Goal: Task Accomplishment & Management: Use online tool/utility

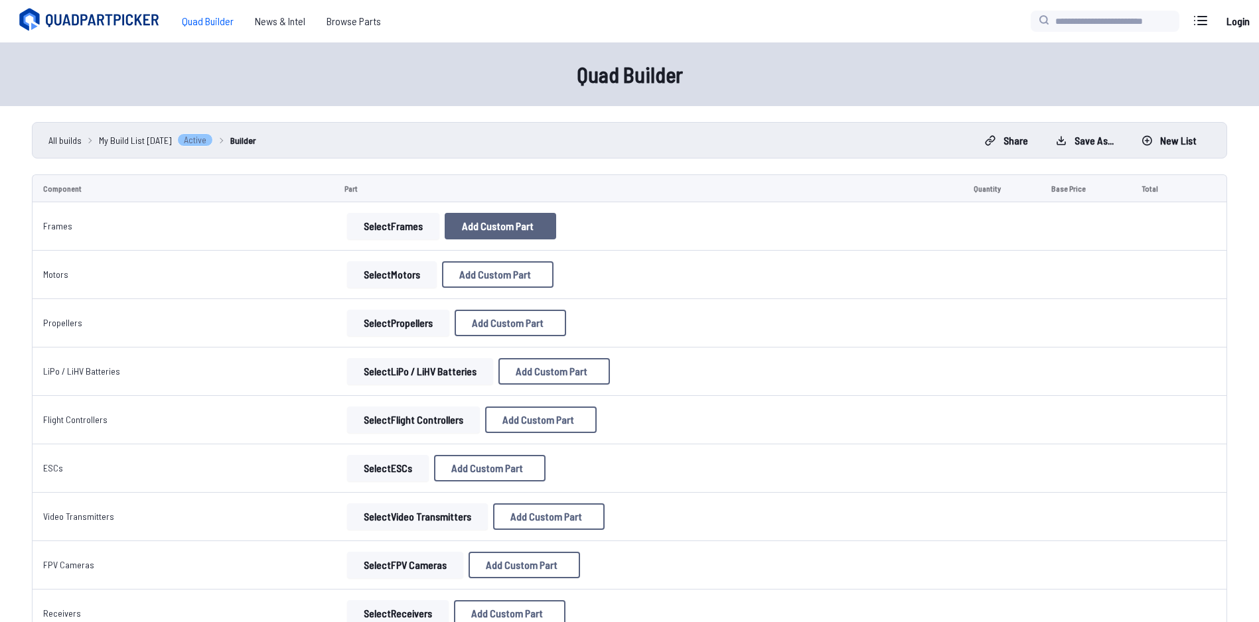
click at [462, 232] on span "Add Custom Part" at bounding box center [498, 226] width 72 height 11
select select "**********"
click at [765, 127] on icon at bounding box center [759, 133] width 12 height 12
click at [372, 220] on button "Select Frames" at bounding box center [393, 226] width 92 height 27
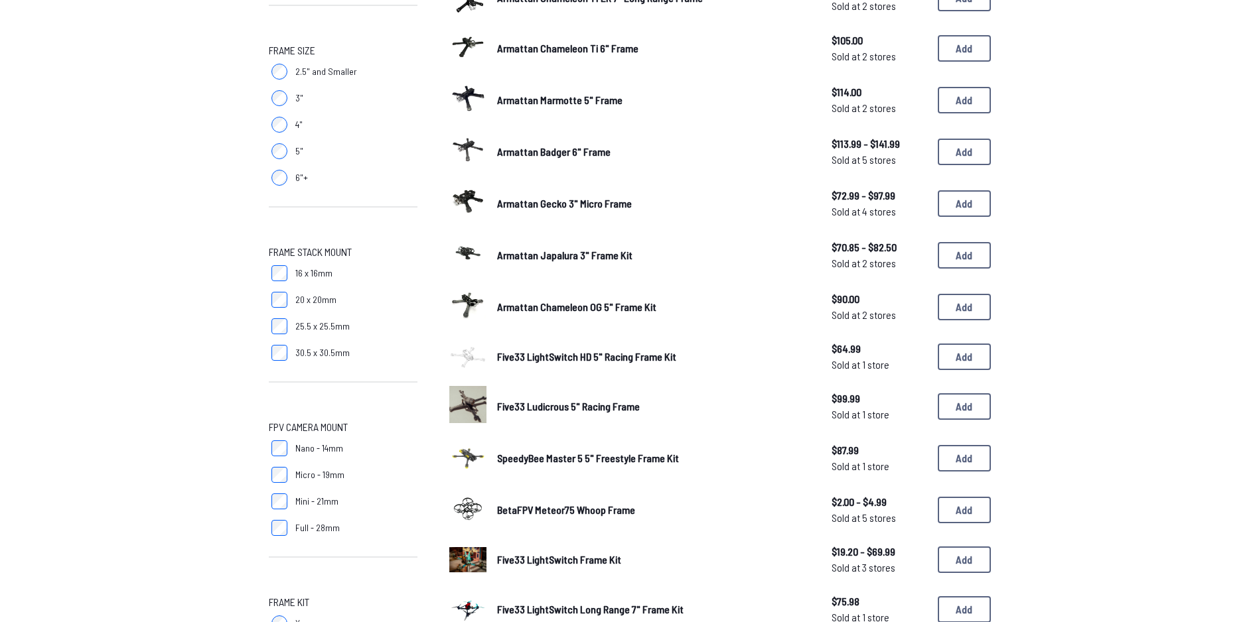
scroll to position [66, 0]
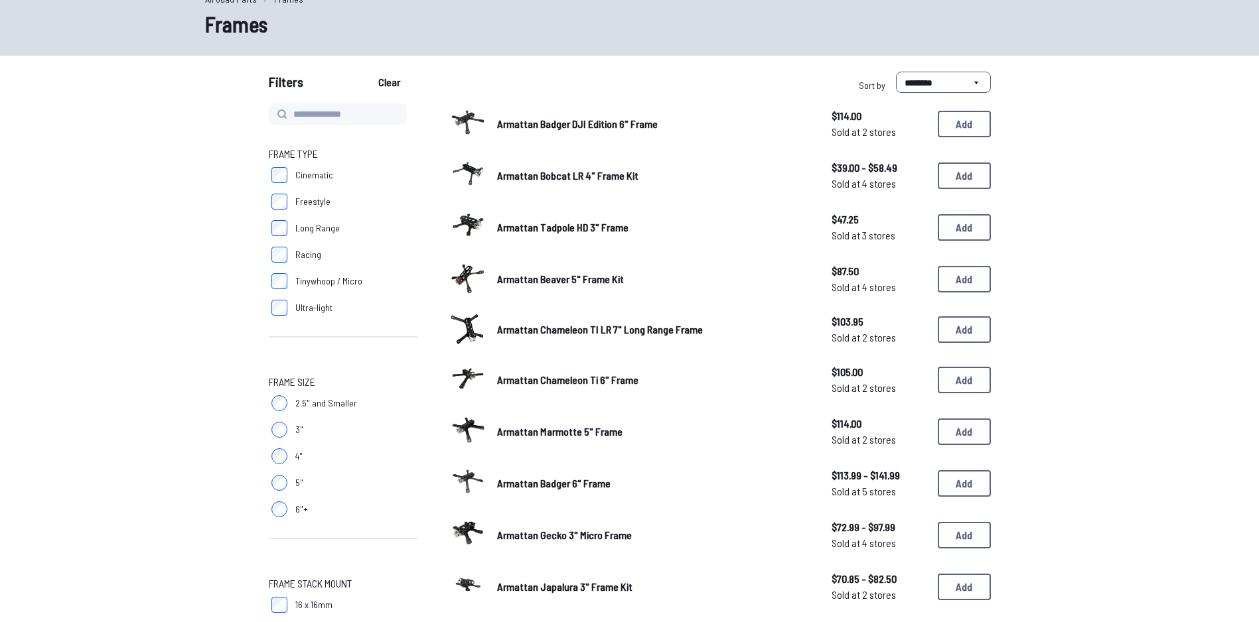
click at [1081, 281] on form "**********" at bounding box center [629, 621] width 1259 height 1099
click at [553, 276] on span "Armattan Beaver 5" Frame Kit" at bounding box center [560, 279] width 127 height 13
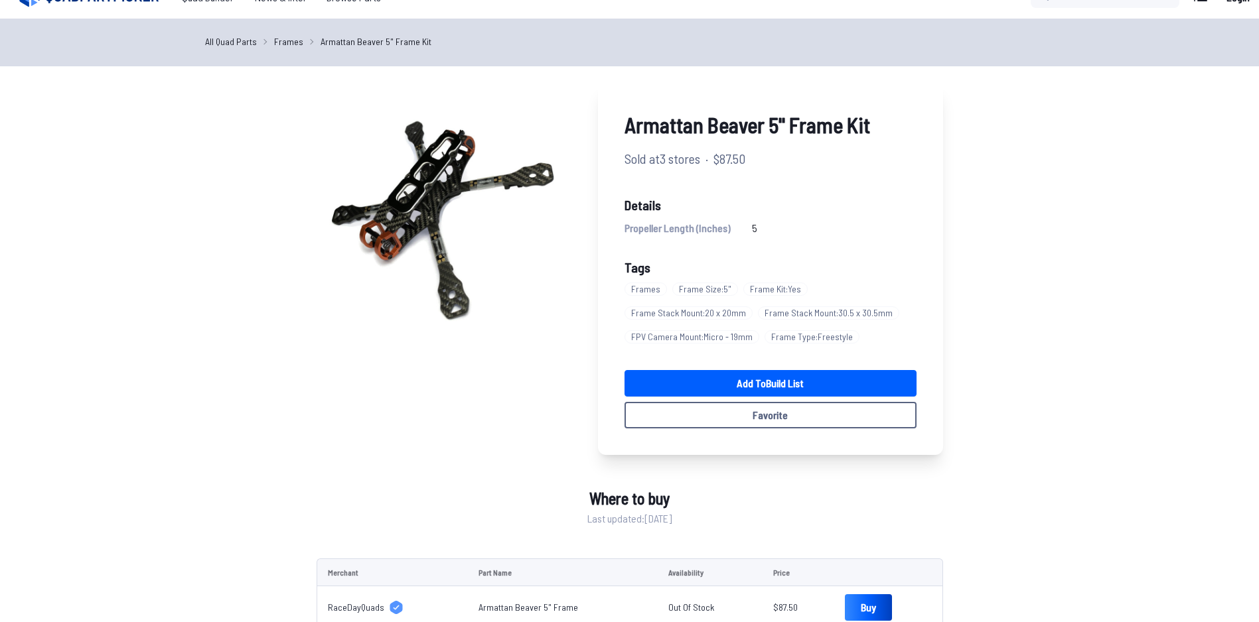
scroll to position [66, 0]
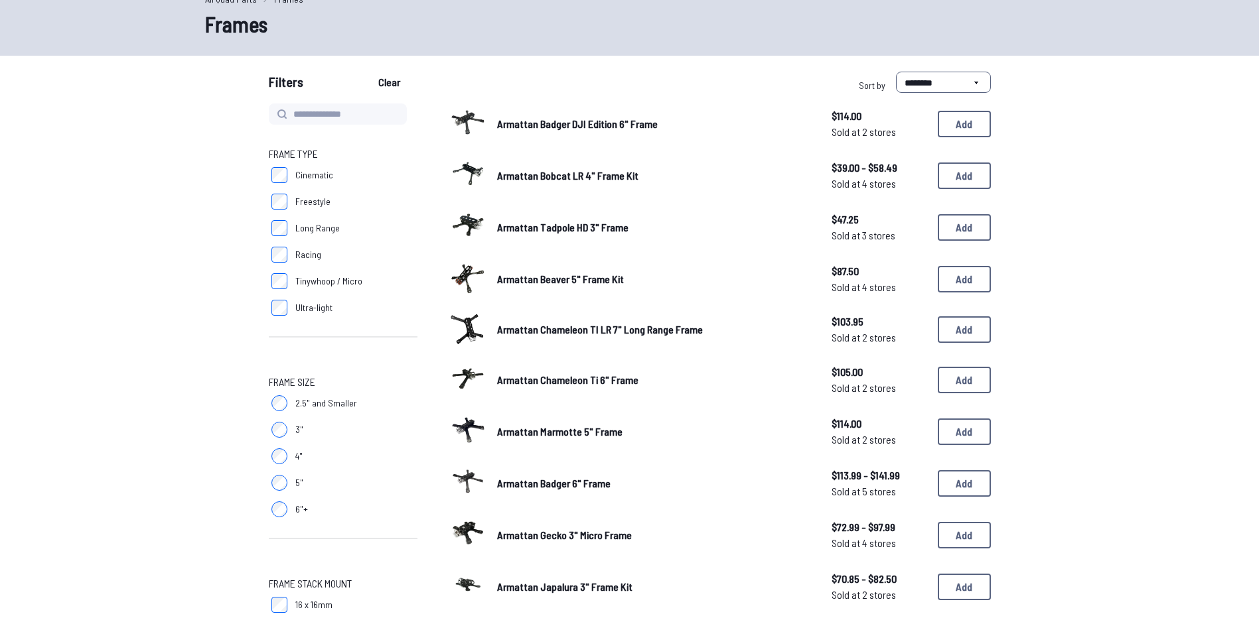
scroll to position [332, 0]
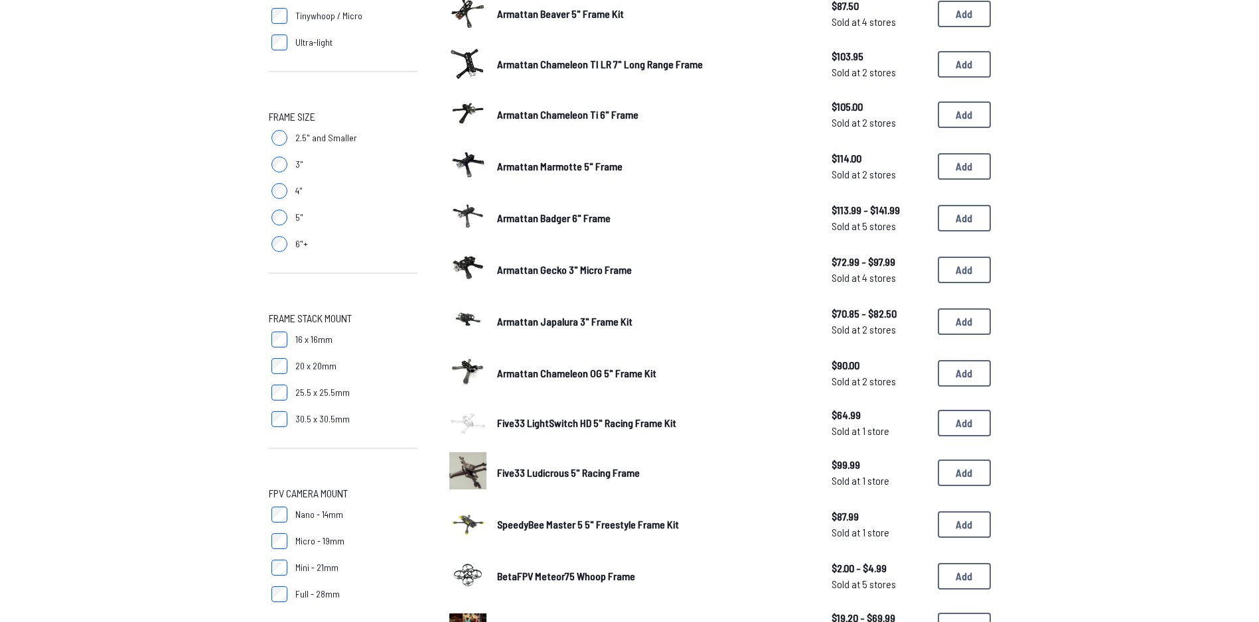
click at [1161, 308] on form "**********" at bounding box center [629, 355] width 1259 height 1099
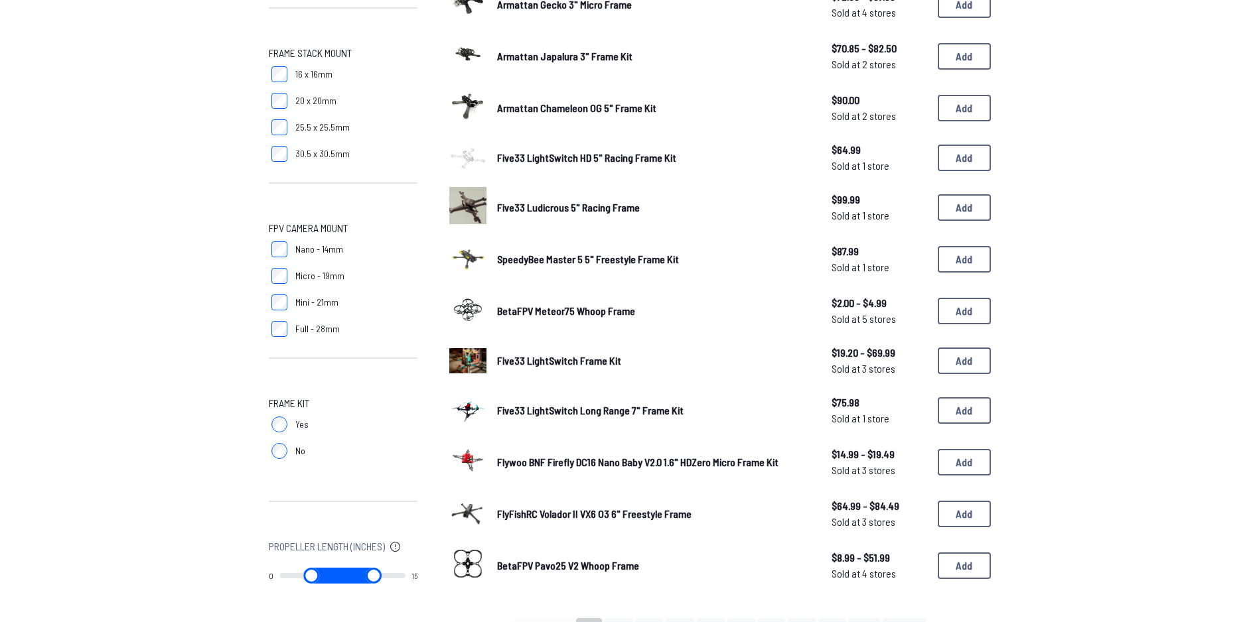
click at [577, 261] on span "SpeedyBee Master 5 5" Freestyle Frame Kit" at bounding box center [588, 259] width 182 height 13
click at [578, 262] on span "SpeedyBee Master 5 5" Freestyle Frame Kit" at bounding box center [588, 259] width 182 height 13
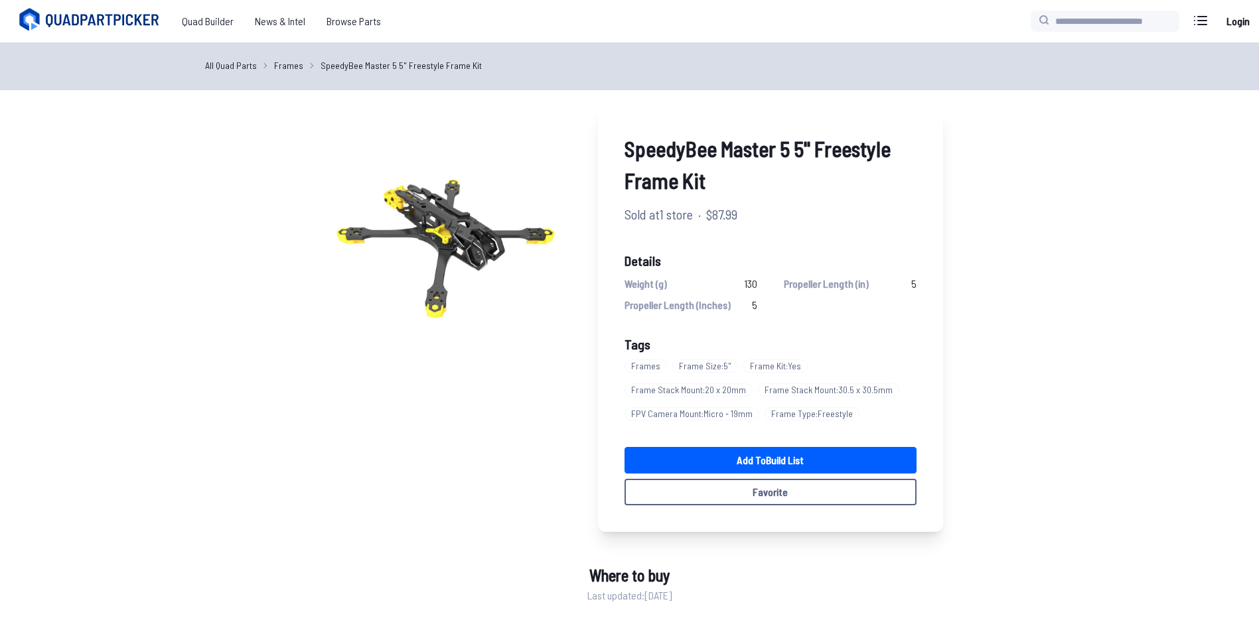
scroll to position [597, 0]
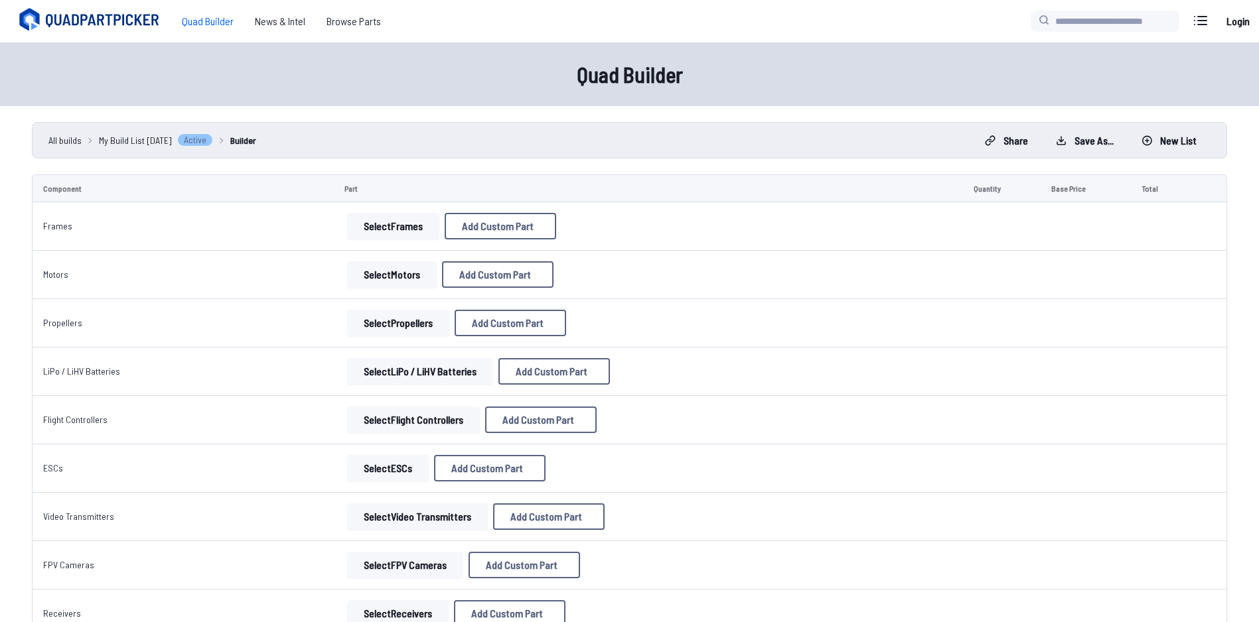
click at [390, 224] on button "Select Frames" at bounding box center [393, 226] width 92 height 27
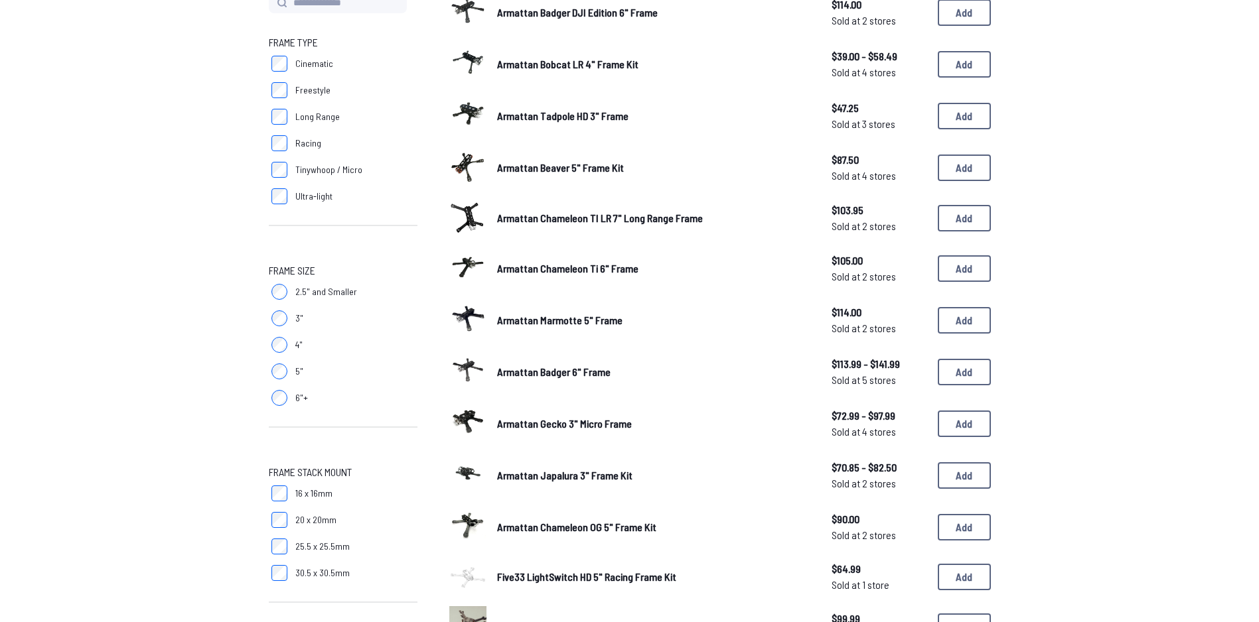
scroll to position [265, 0]
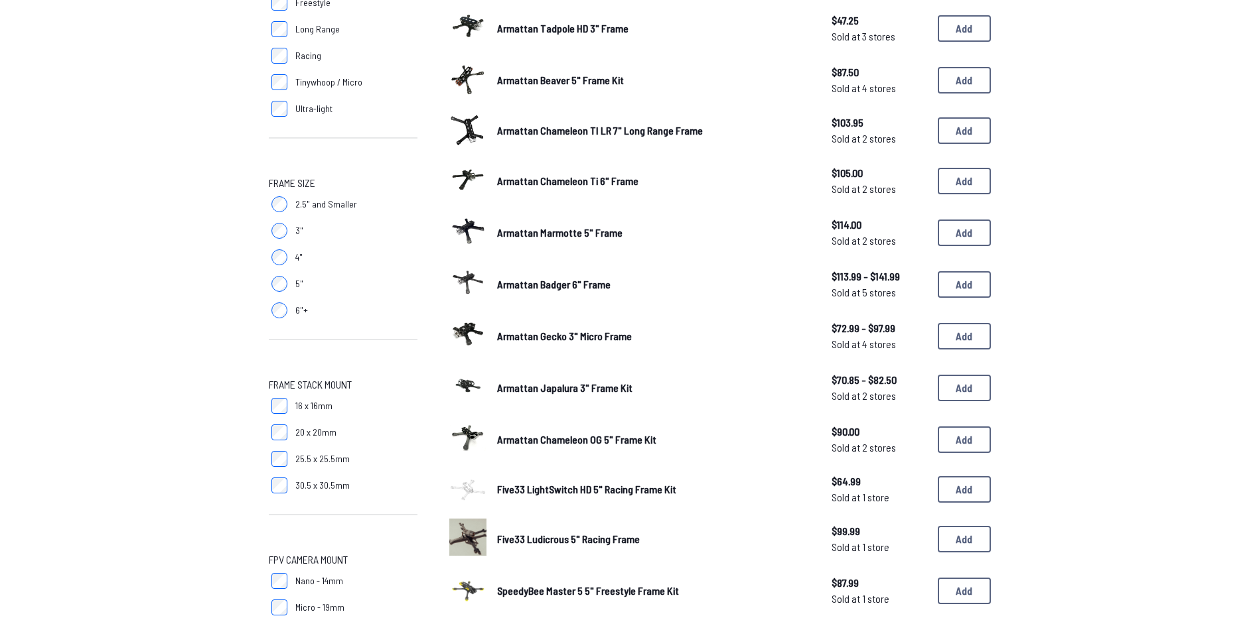
click at [565, 394] on span "Armattan Japalura 3" Frame Kit" at bounding box center [564, 387] width 135 height 13
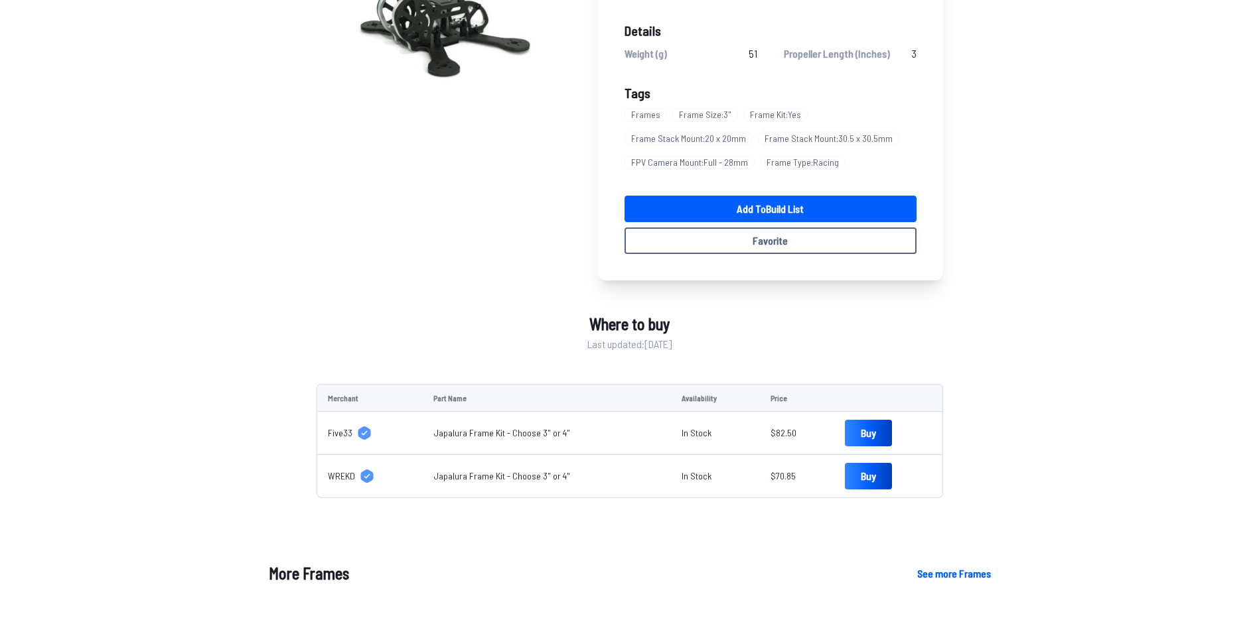
scroll to position [66, 0]
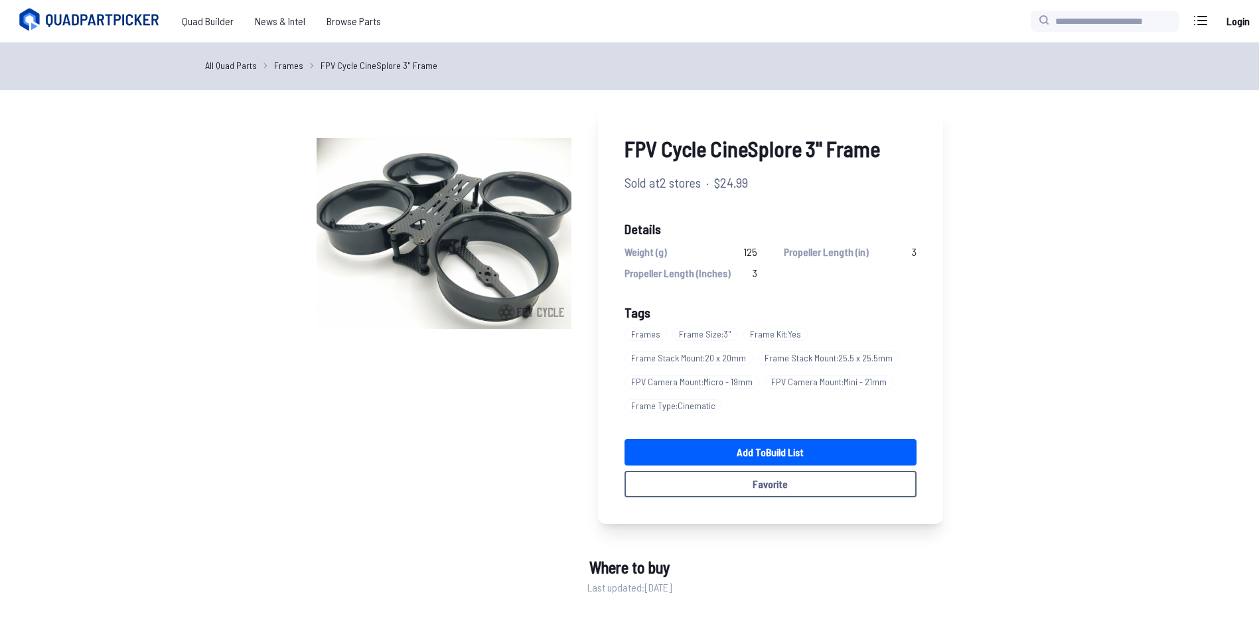
click at [985, 312] on div "FPV Cycle CineSplore 3" Frame Sold at 2 stores · $24.99 Details Weight (g) 125 …" at bounding box center [630, 424] width 754 height 636
click at [804, 450] on link "Add to Build List" at bounding box center [770, 452] width 292 height 27
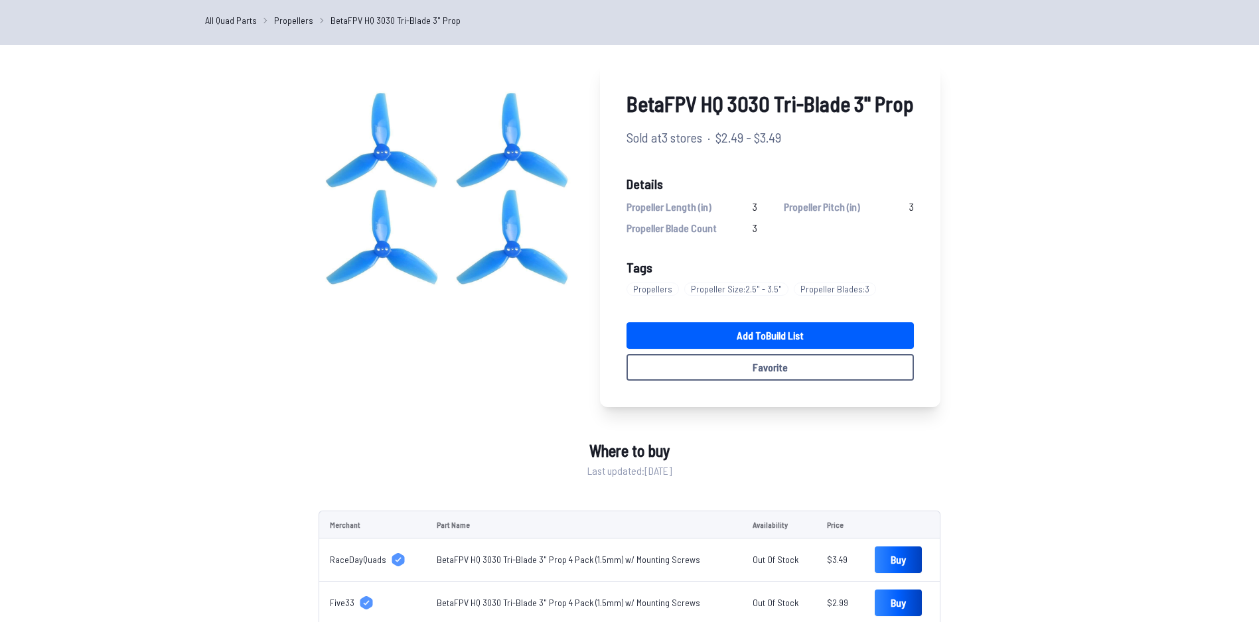
scroll to position [66, 0]
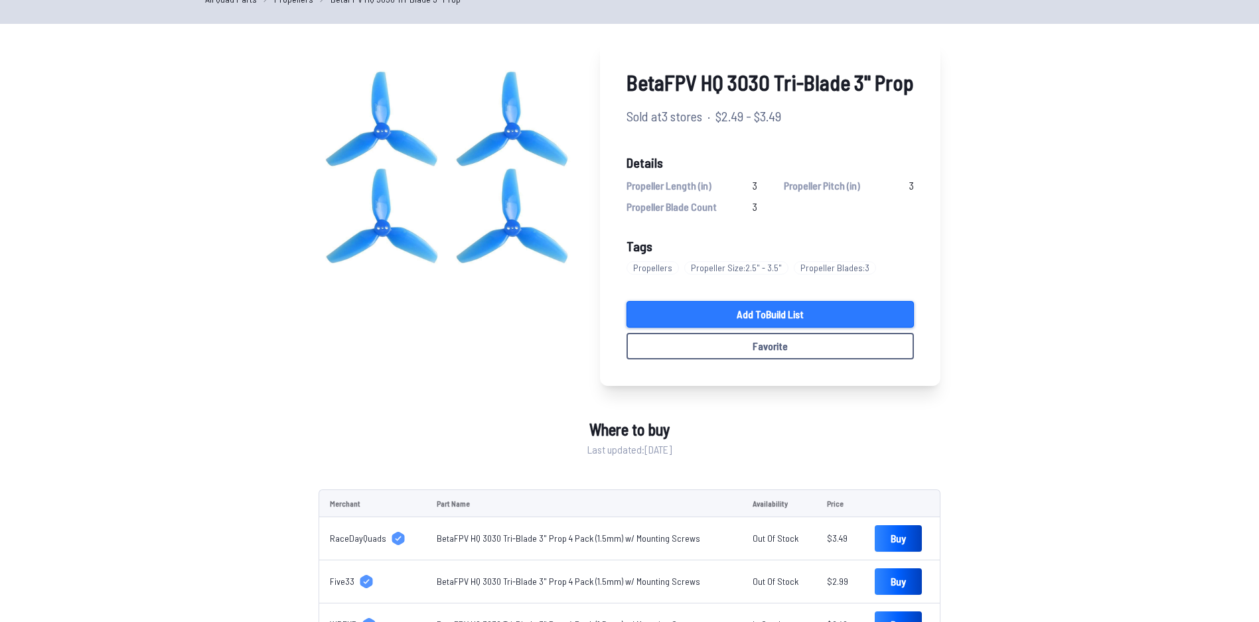
click at [753, 304] on link "Add to Build List" at bounding box center [769, 314] width 287 height 27
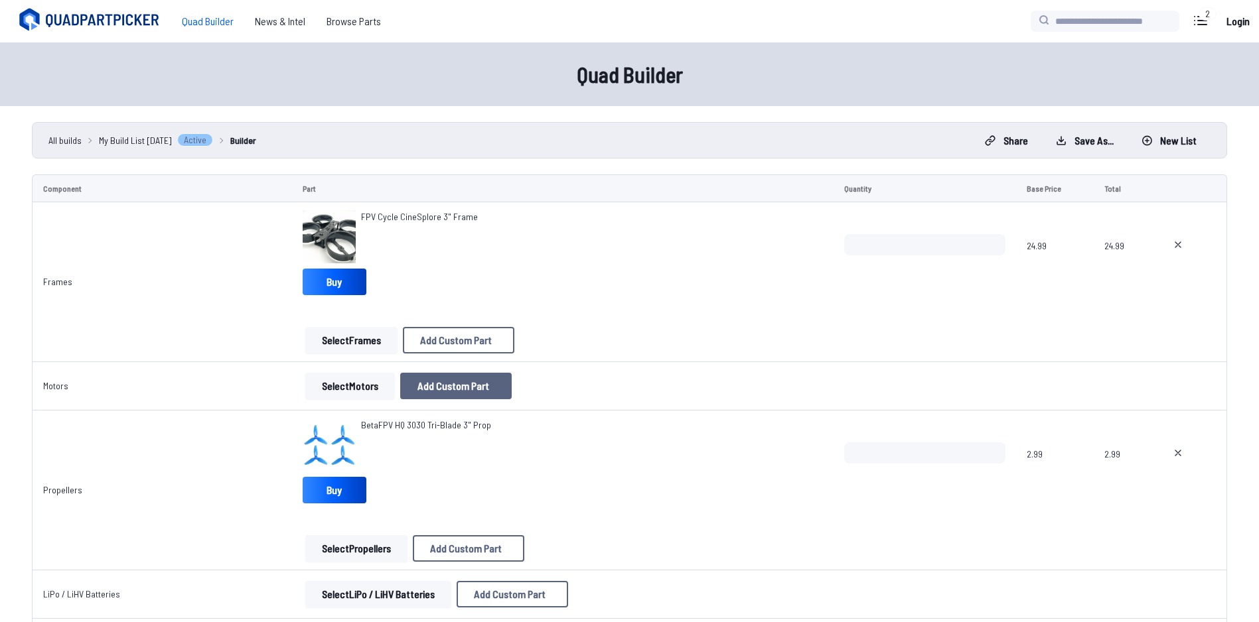
click at [400, 383] on button "Add Custom Part" at bounding box center [455, 386] width 111 height 27
select select "**********"
click at [397, 383] on div "Select Motors Add Custom Part Add Custom Part Part name* Brand / Manufacturer P…" at bounding box center [567, 386] width 525 height 27
drag, startPoint x: 371, startPoint y: 383, endPoint x: 350, endPoint y: 377, distance: 21.9
click at [350, 377] on div "Add Custom Part Part name* Brand / Manufacturer Price * Link Category Cancel Ad…" at bounding box center [634, 311] width 1268 height 622
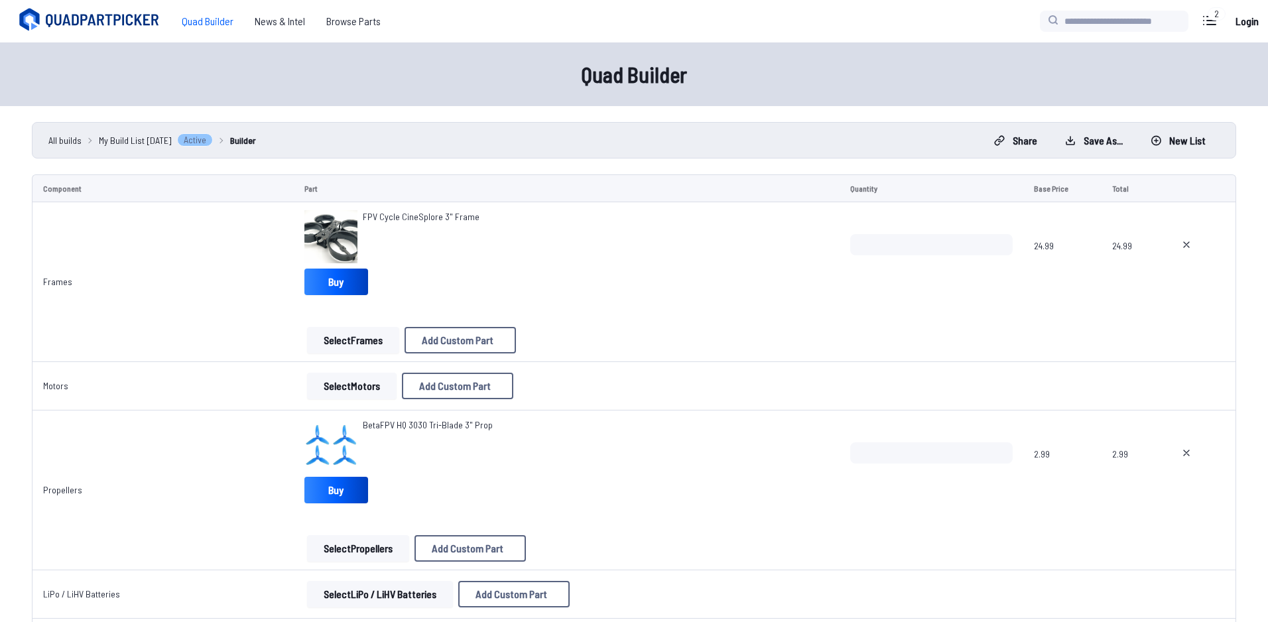
click at [765, 127] on icon at bounding box center [759, 133] width 12 height 12
click at [322, 390] on button "Select Motors" at bounding box center [350, 386] width 90 height 27
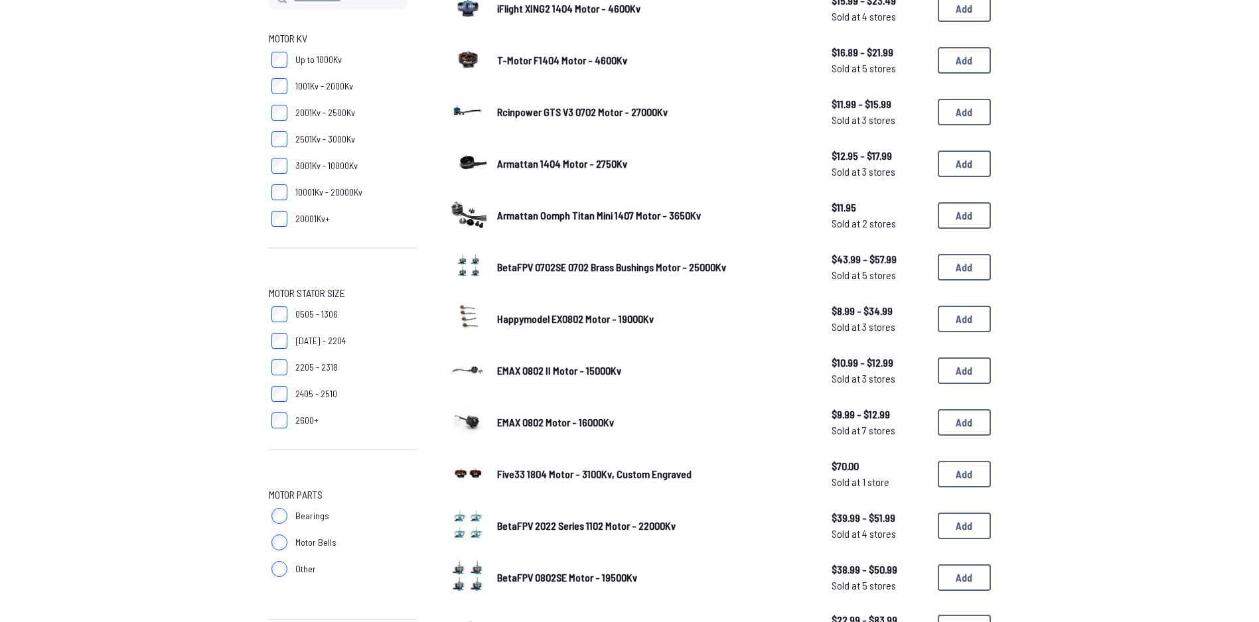
scroll to position [66, 0]
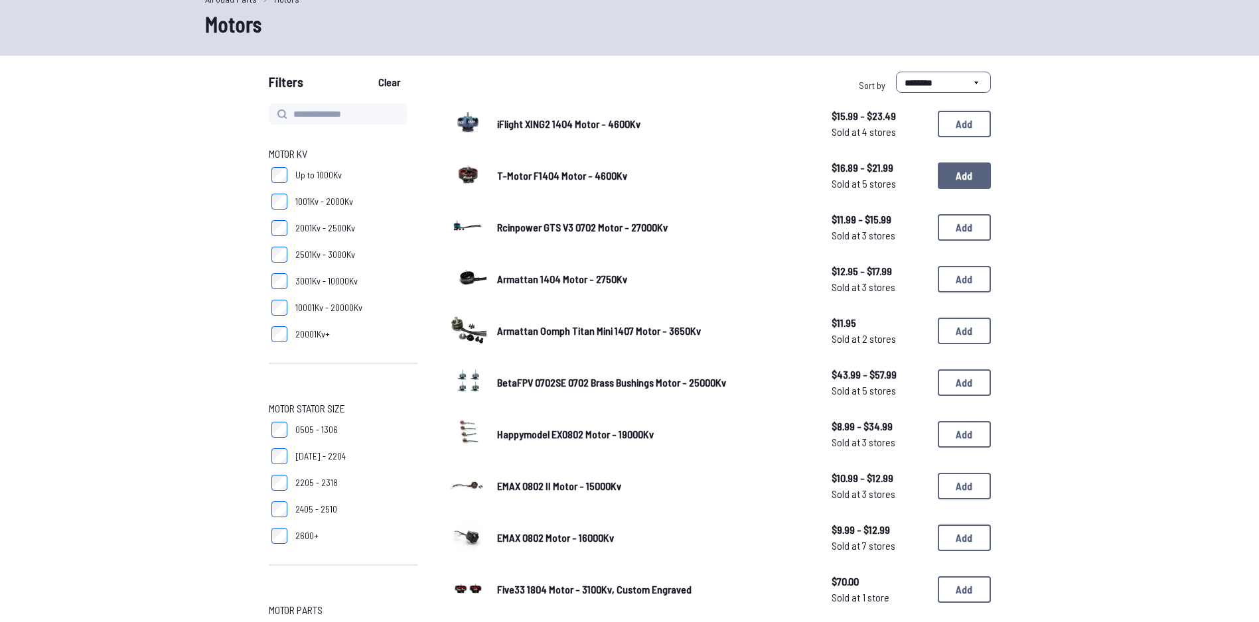
click at [964, 177] on button "Add" at bounding box center [963, 176] width 53 height 27
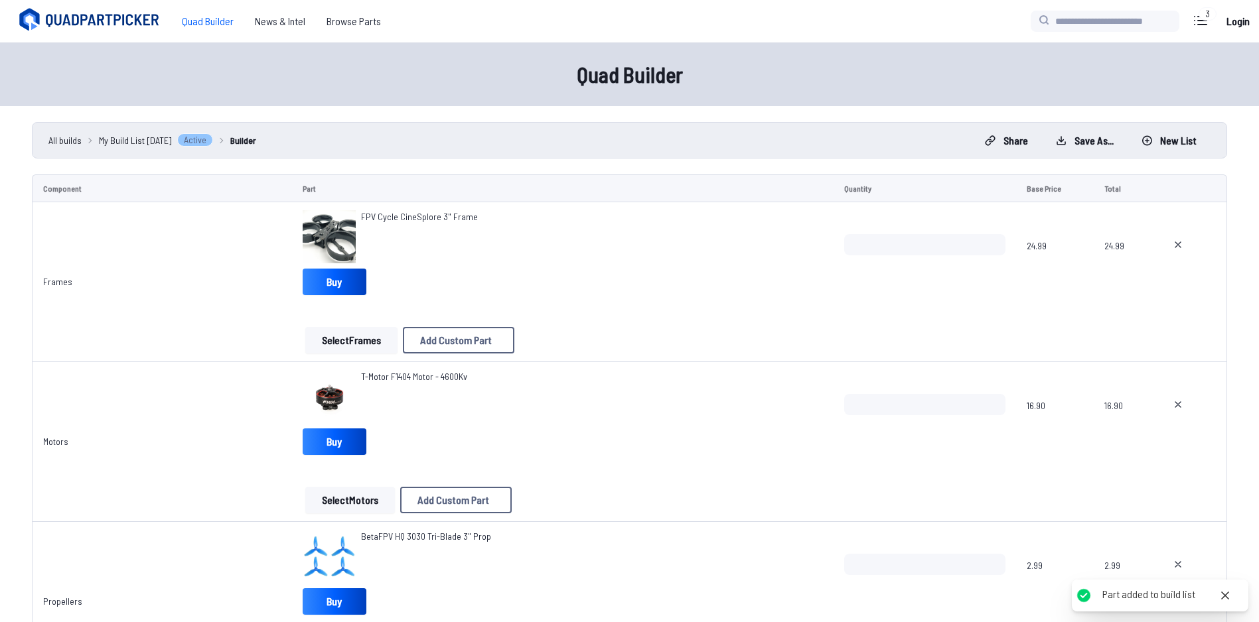
scroll to position [265, 0]
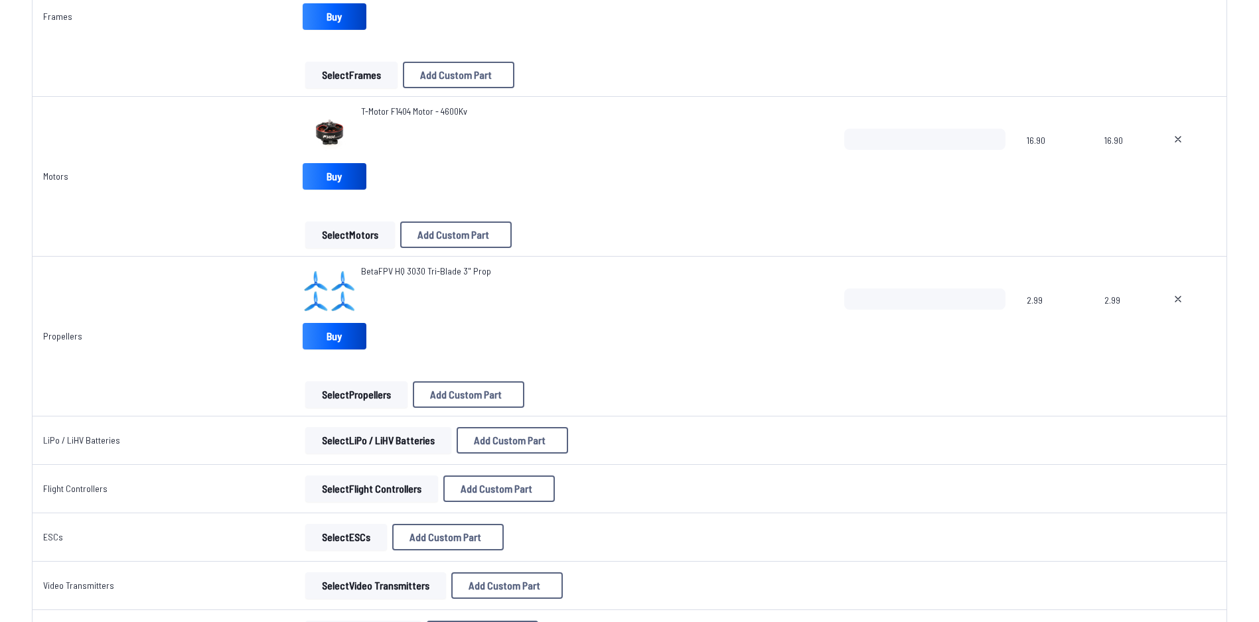
click at [391, 446] on button "Select LiPo / LiHV Batteries" at bounding box center [378, 440] width 146 height 27
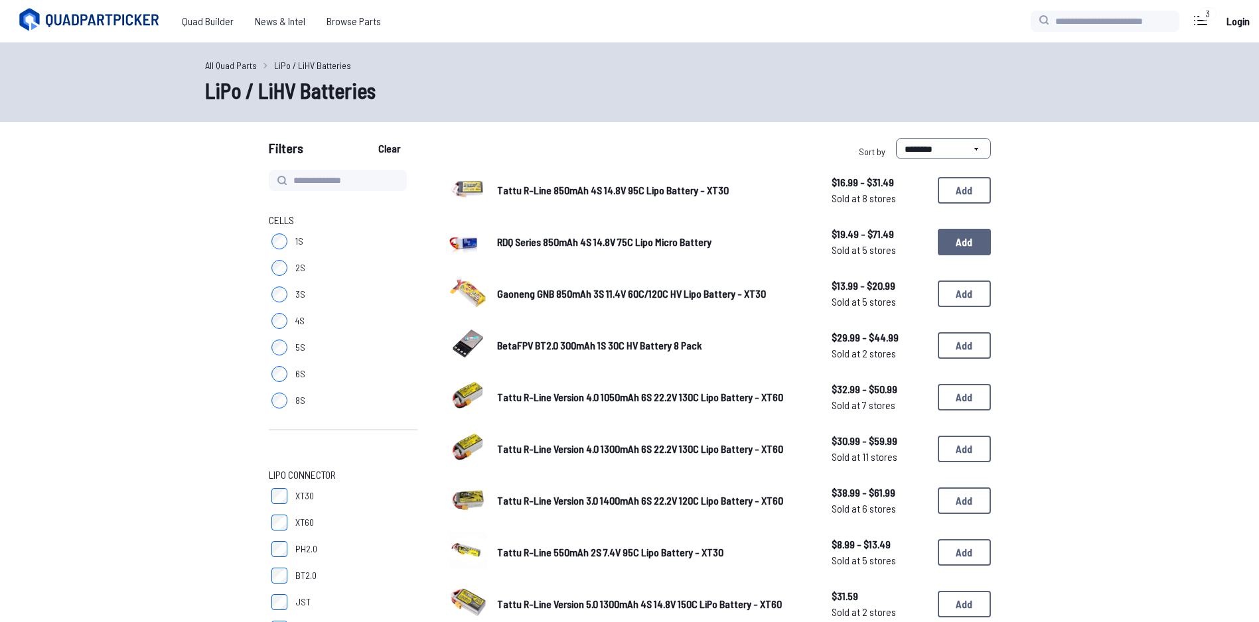
click at [977, 241] on button "Add" at bounding box center [963, 242] width 53 height 27
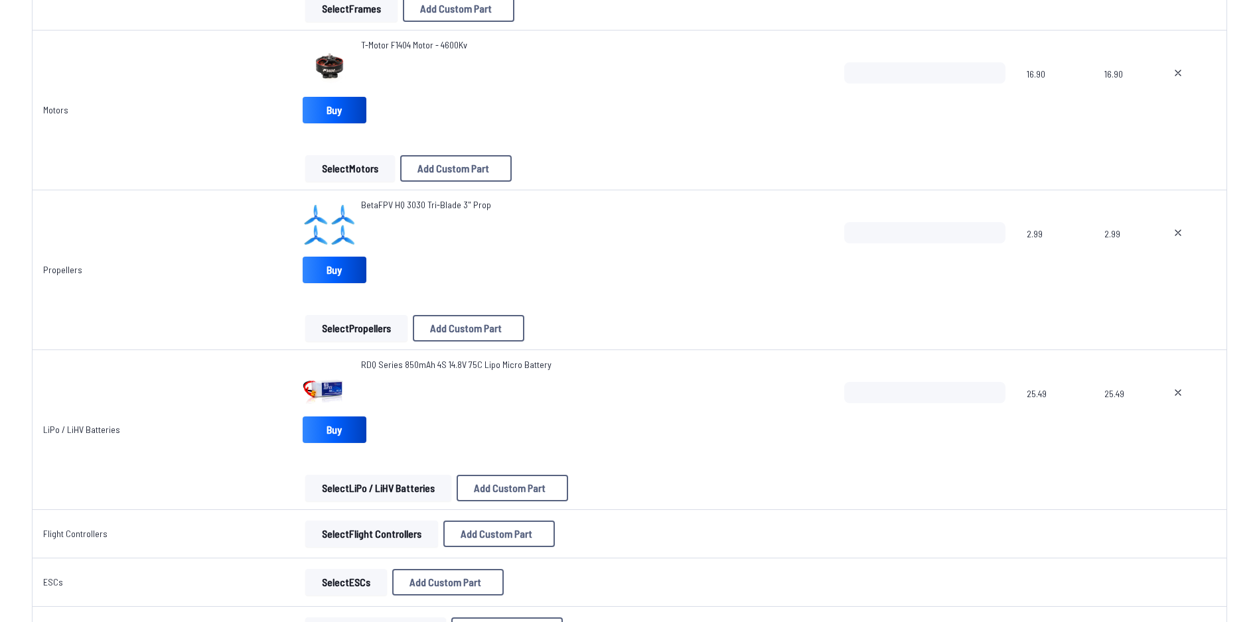
scroll to position [597, 0]
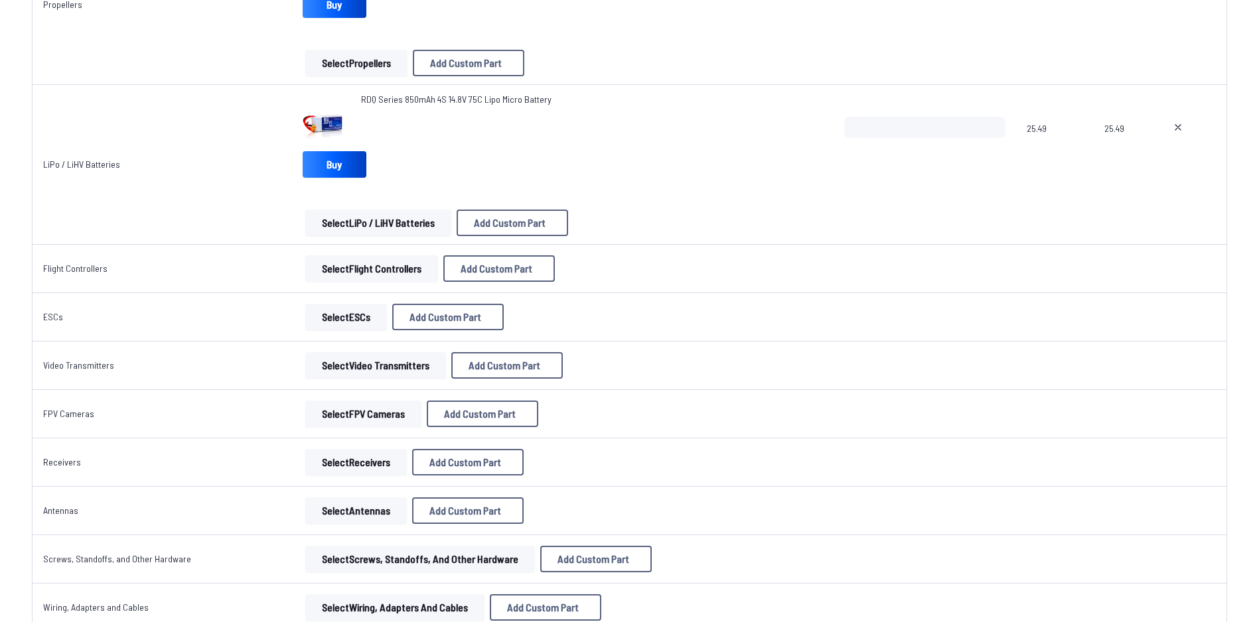
click at [370, 268] on button "Select Flight Controllers" at bounding box center [371, 268] width 133 height 27
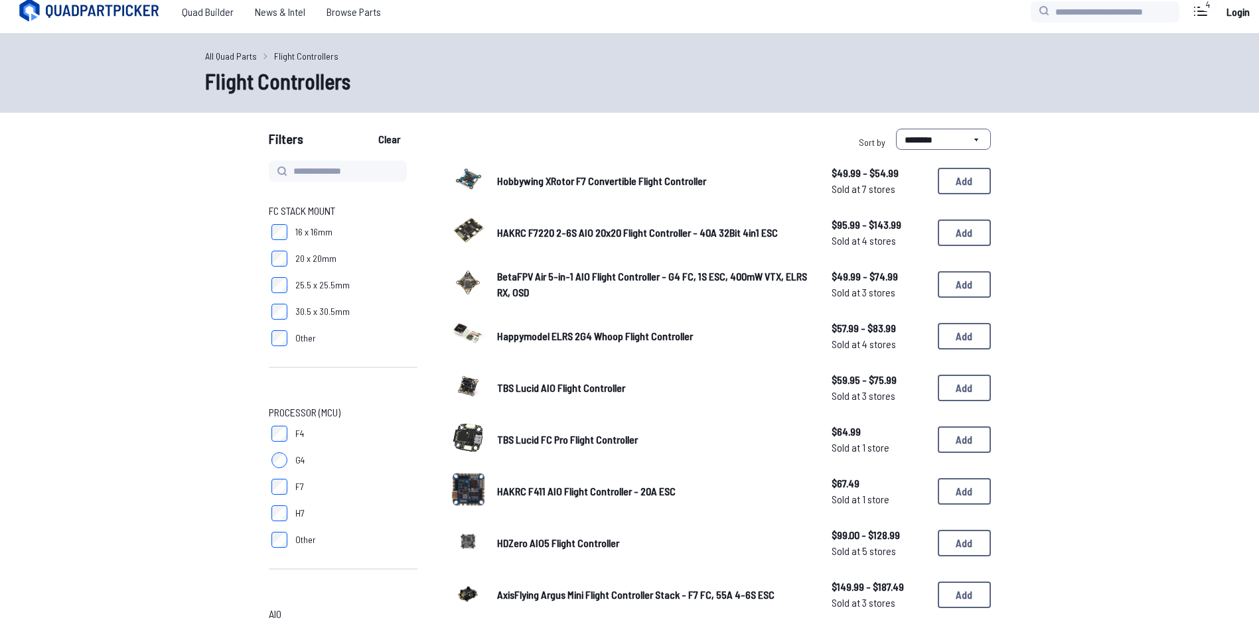
scroll to position [133, 0]
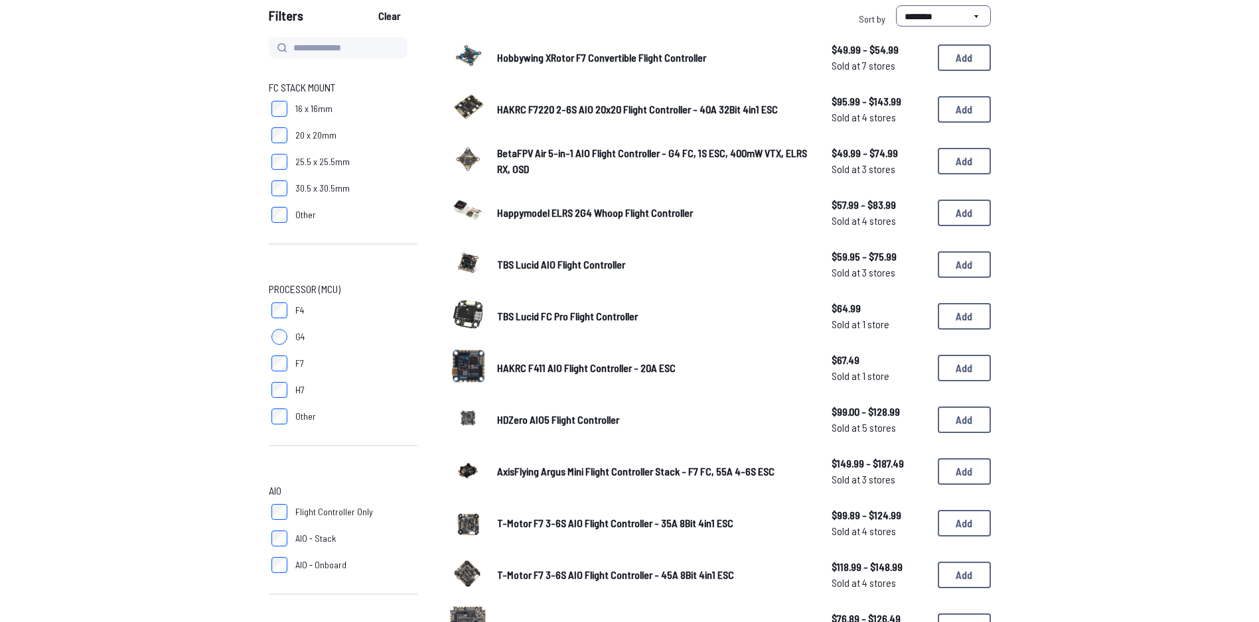
click at [542, 102] on link "HAKRC F7220 2-6S AIO 20x20 Flight Controller - 40A 32Bit 4in1 ESC" at bounding box center [653, 110] width 313 height 16
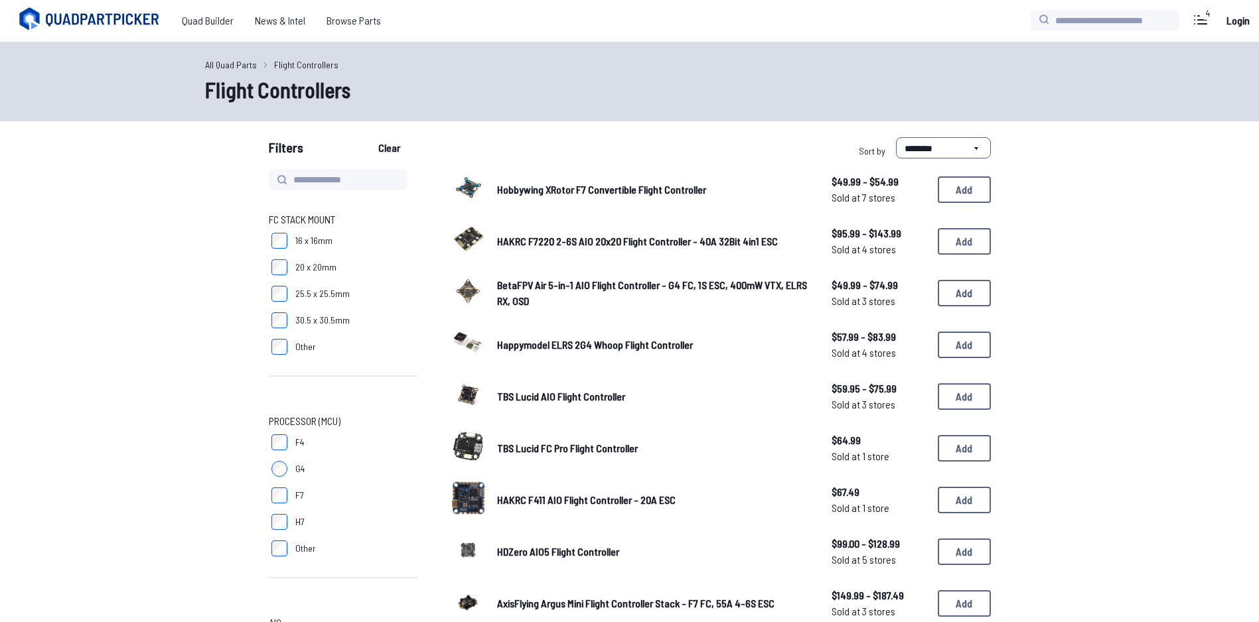
scroll to position [265, 0]
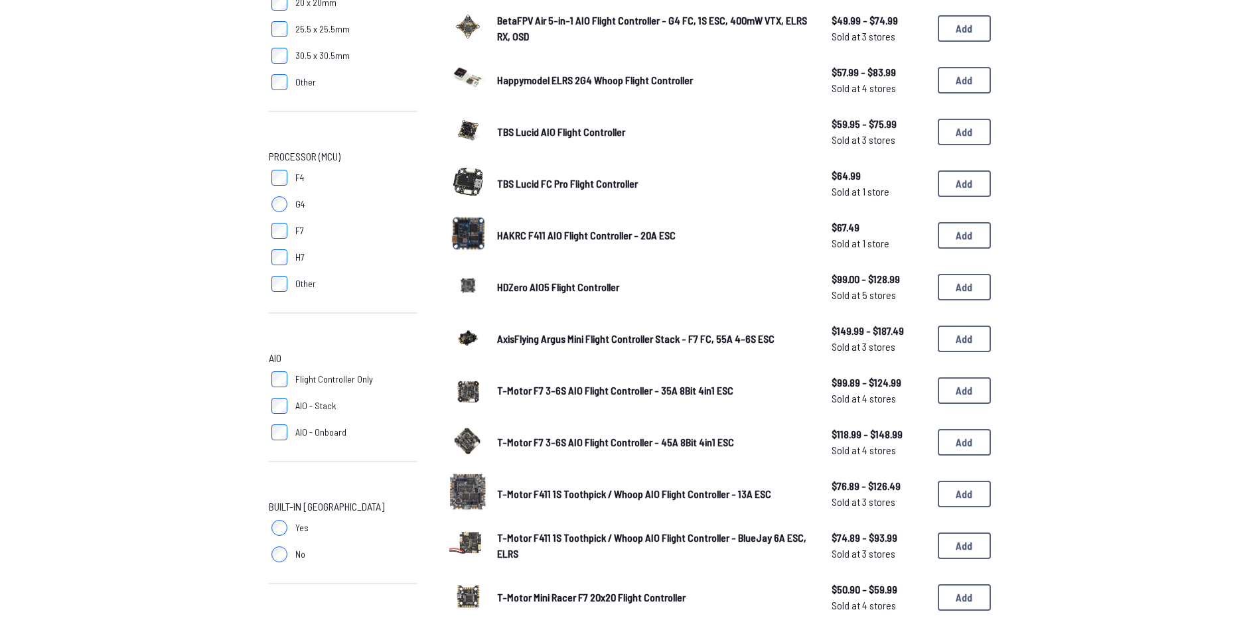
click at [1076, 381] on form "**********" at bounding box center [629, 427] width 1259 height 1109
click at [748, 342] on span "AxisFlying Argus Mini Flight Controller Stack - F7 FC, 55A 4-6S ESC" at bounding box center [635, 338] width 277 height 13
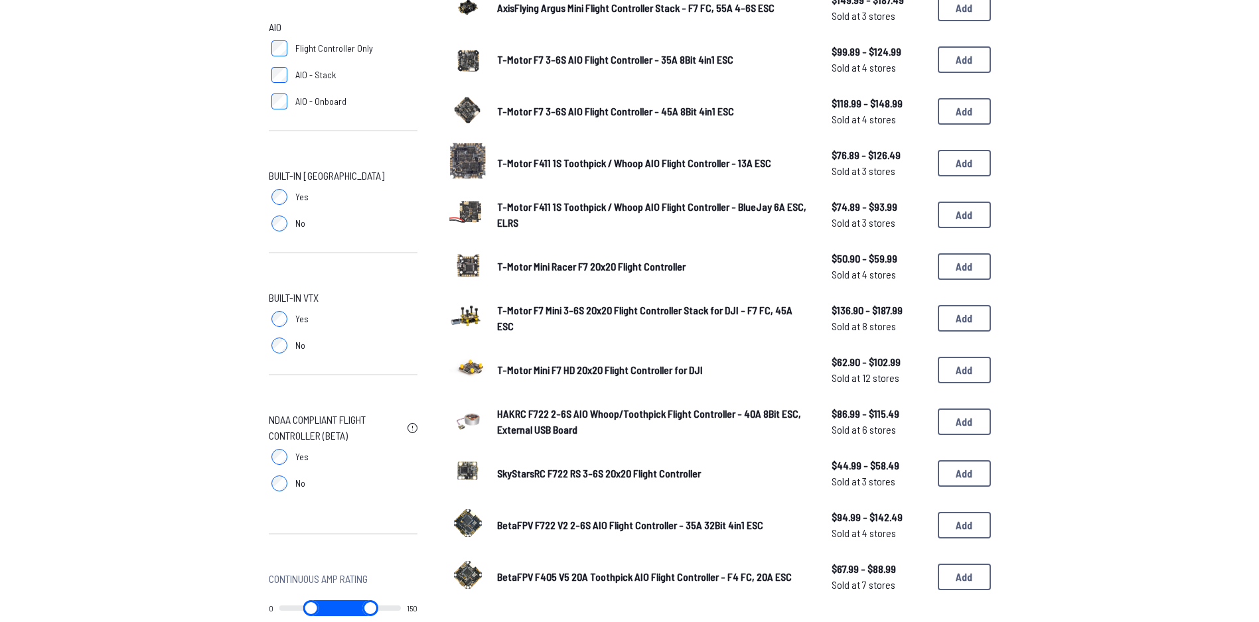
scroll to position [662, 0]
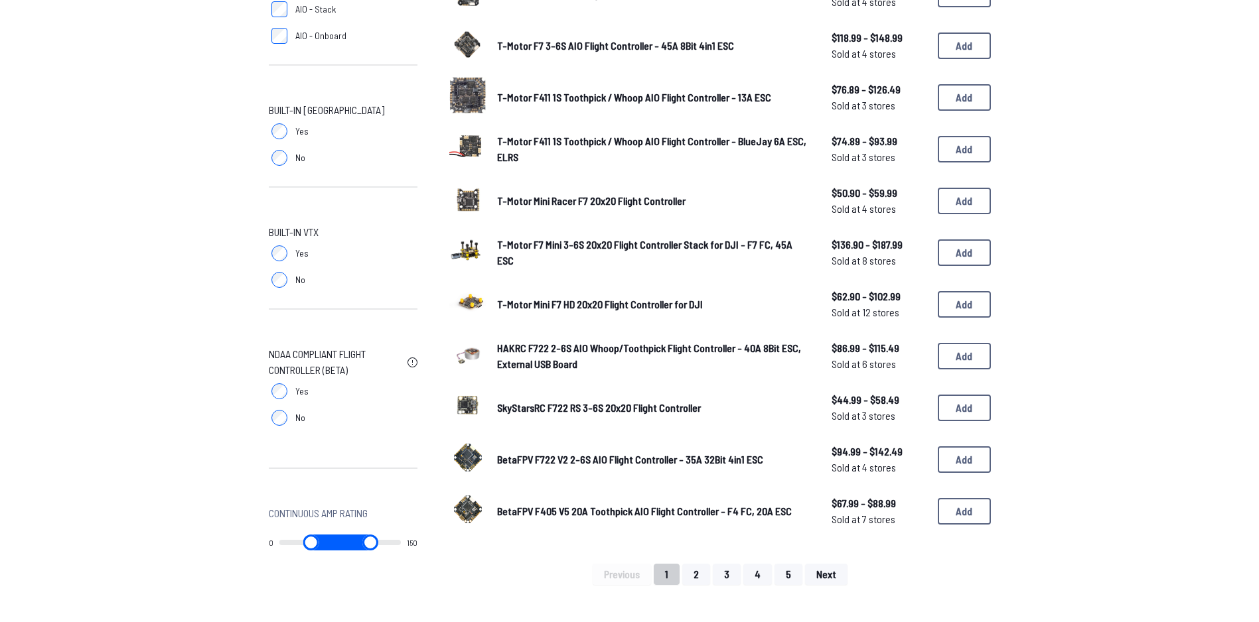
click at [701, 458] on span "BetaFPV F722 V2 2-6S AIO Flight Controller - 35A 32Bit 4in1 ESC" at bounding box center [630, 459] width 266 height 13
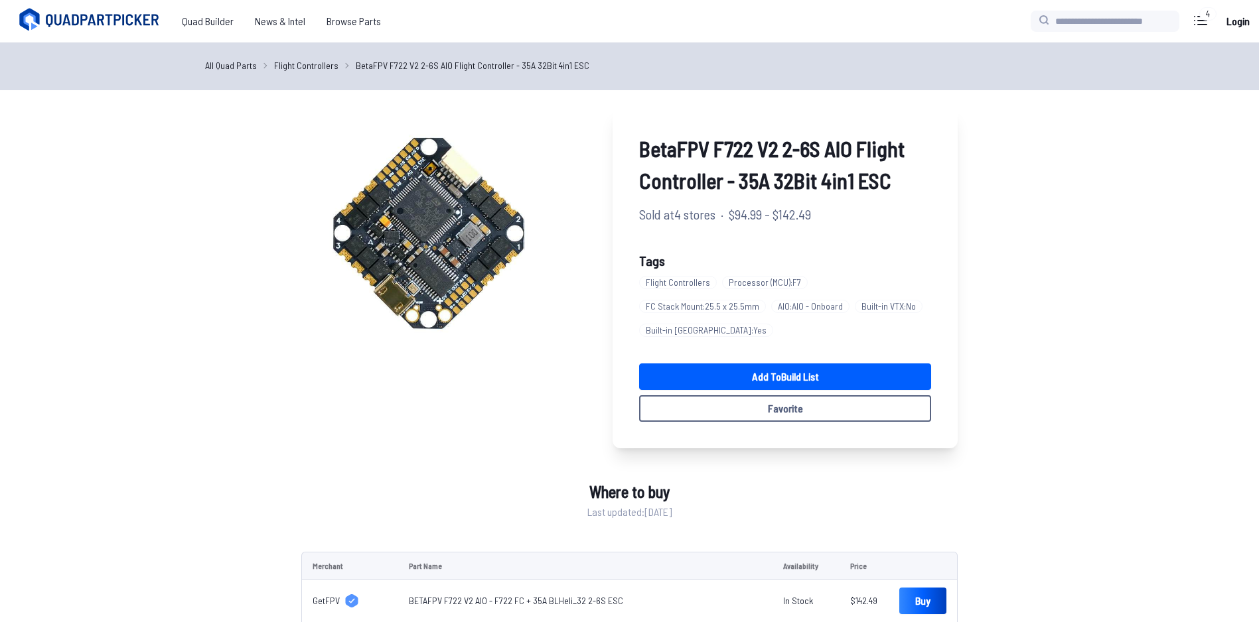
click at [1013, 316] on div "BetaFPV F722 V2 2-6S AIO Flight Controller - 35A 32Bit 4in1 ESC Sold at 4 store…" at bounding box center [630, 429] width 784 height 646
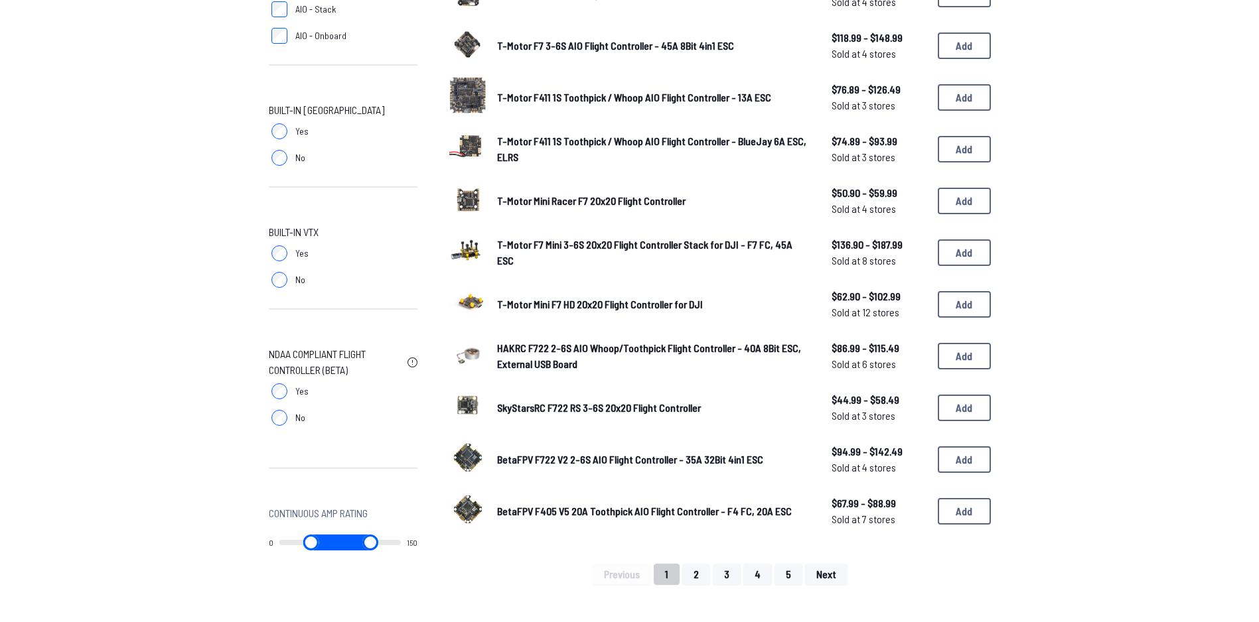
scroll to position [662, 0]
click at [702, 571] on button "2" at bounding box center [696, 574] width 28 height 21
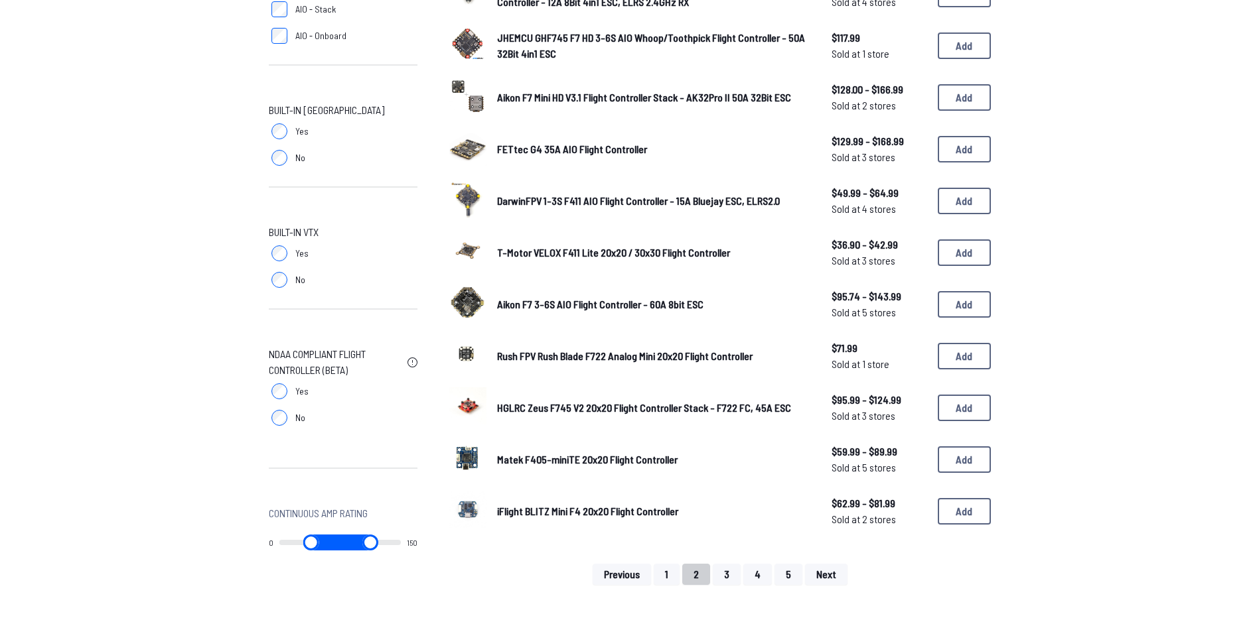
scroll to position [506, 0]
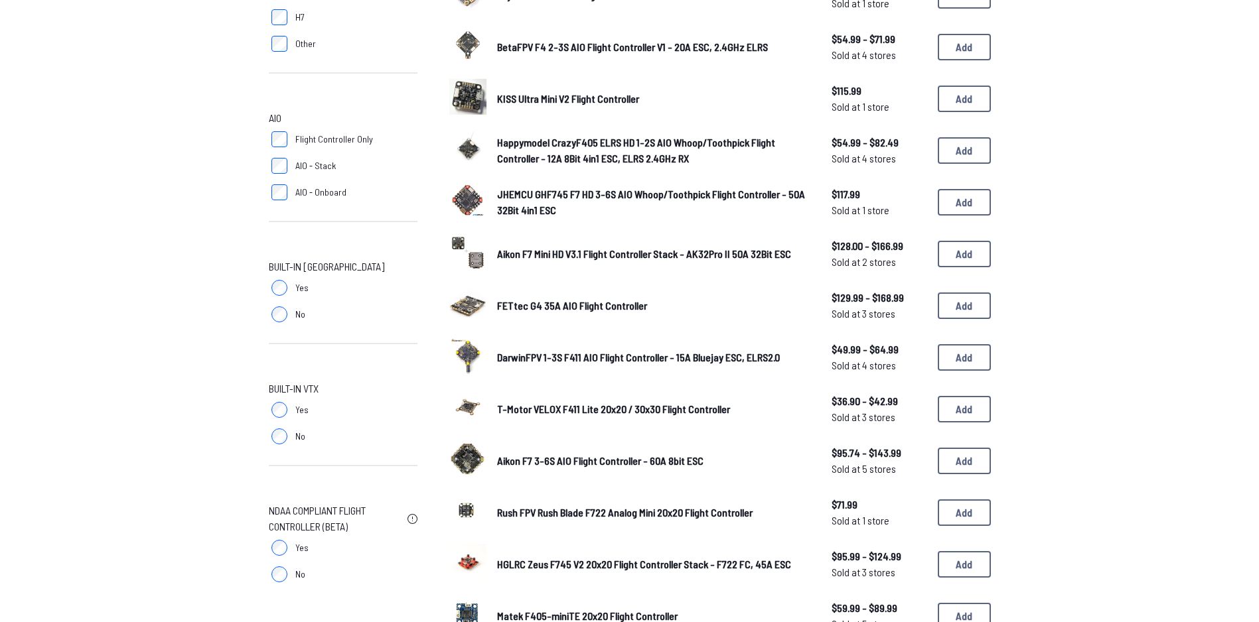
click at [1102, 451] on form "**********" at bounding box center [629, 186] width 1259 height 1109
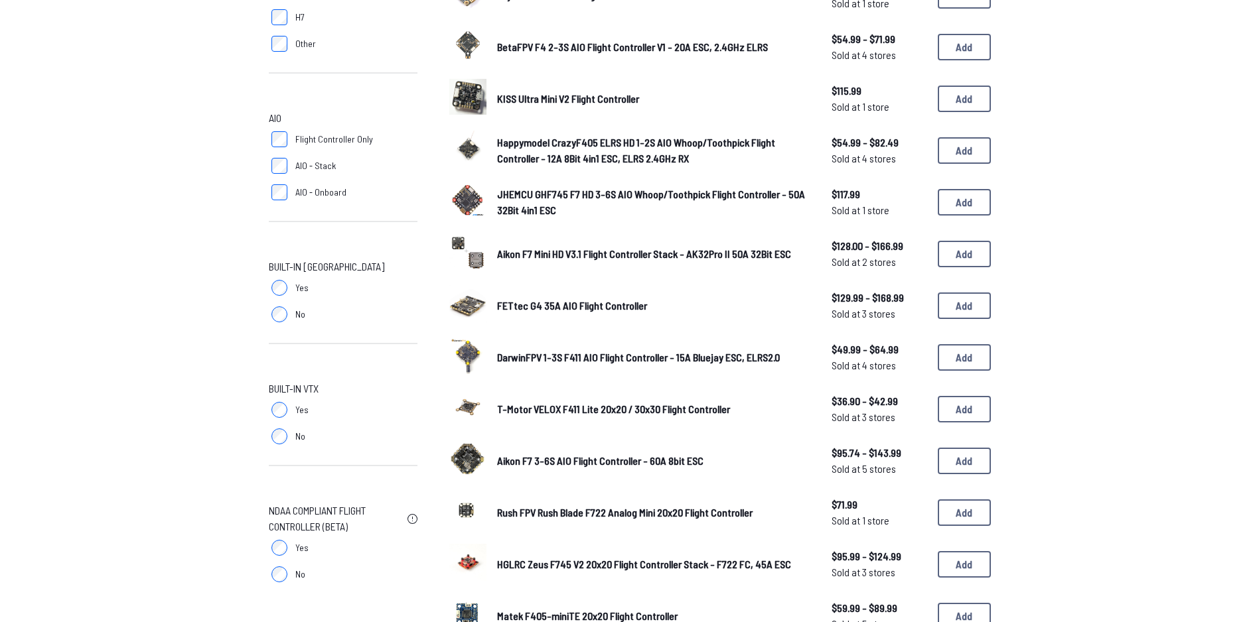
scroll to position [705, 0]
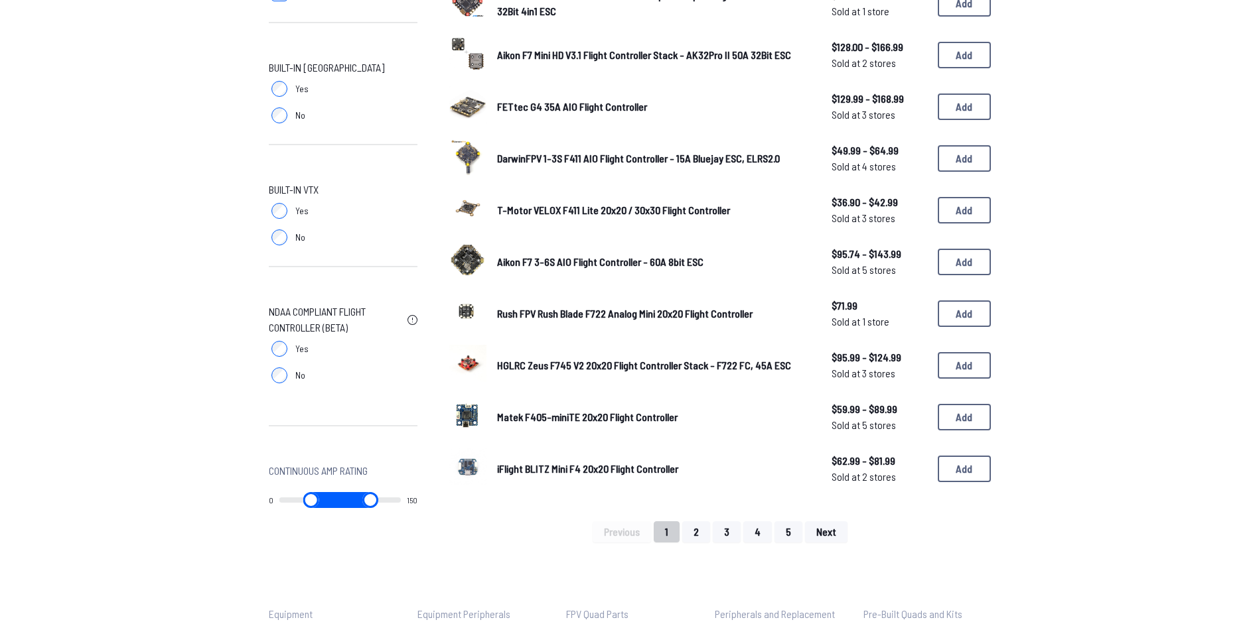
click at [284, 342] on label "Yes" at bounding box center [343, 349] width 149 height 27
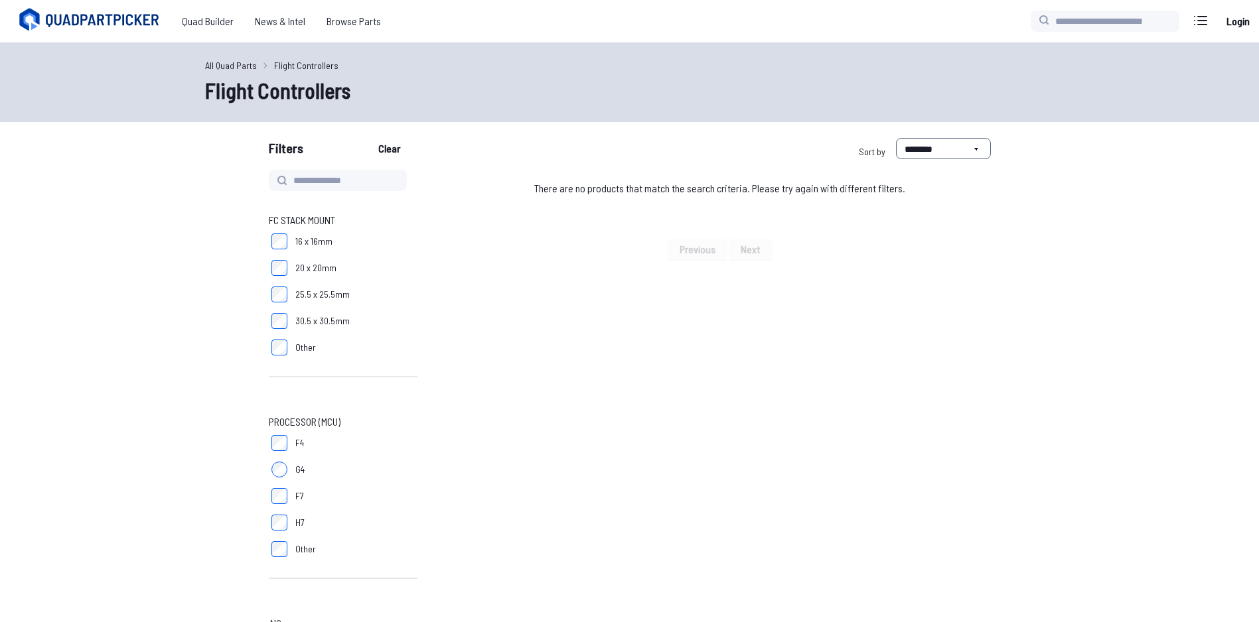
click at [319, 240] on span "16 x 16mm" at bounding box center [313, 241] width 37 height 13
click at [326, 324] on span "30.5 x 30.5mm" at bounding box center [322, 320] width 54 height 13
click at [594, 190] on span "BrainFPV Radix 2 H7 HD Flight Controller" at bounding box center [579, 190] width 165 height 13
click at [515, 194] on span "BrainFPV Radix 2 H7 HD Flight Controller" at bounding box center [579, 190] width 165 height 13
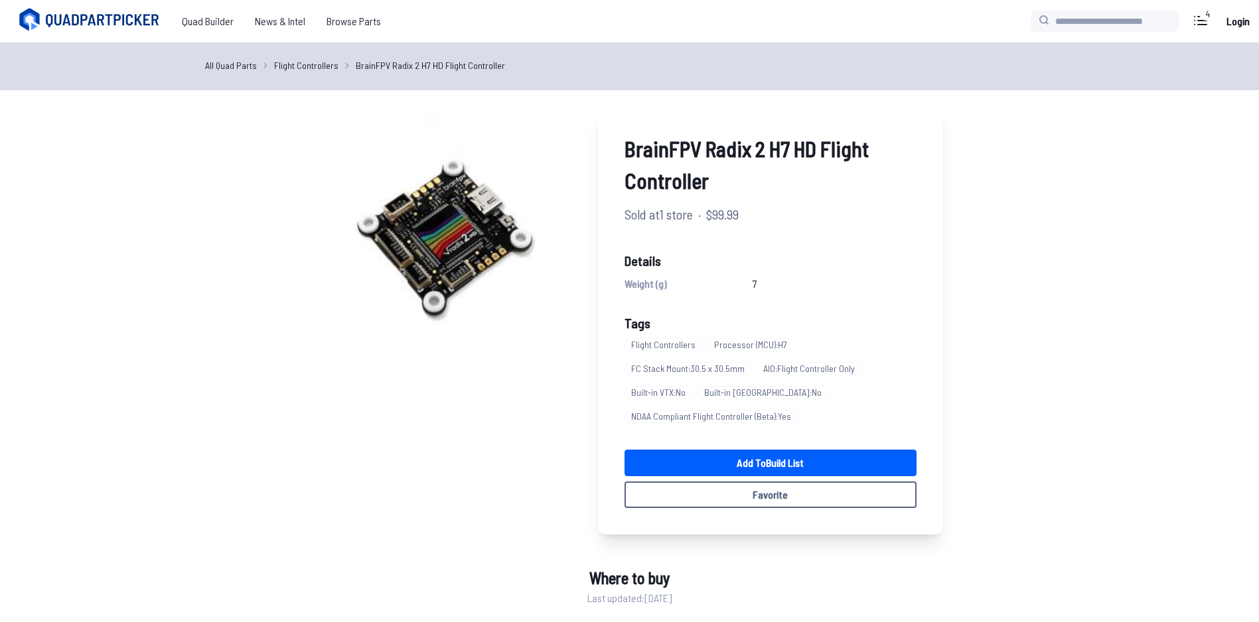
click at [293, 64] on link "Flight Controllers" at bounding box center [306, 65] width 64 height 14
click at [212, 13] on span "Quad Builder" at bounding box center [207, 21] width 73 height 27
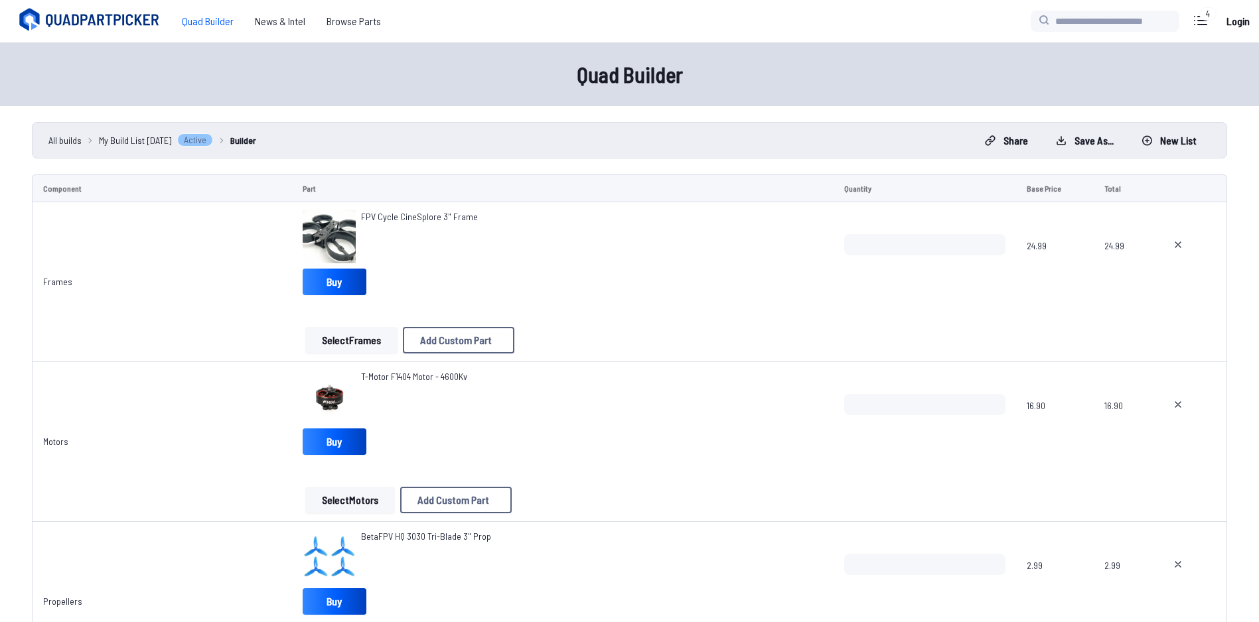
scroll to position [265, 0]
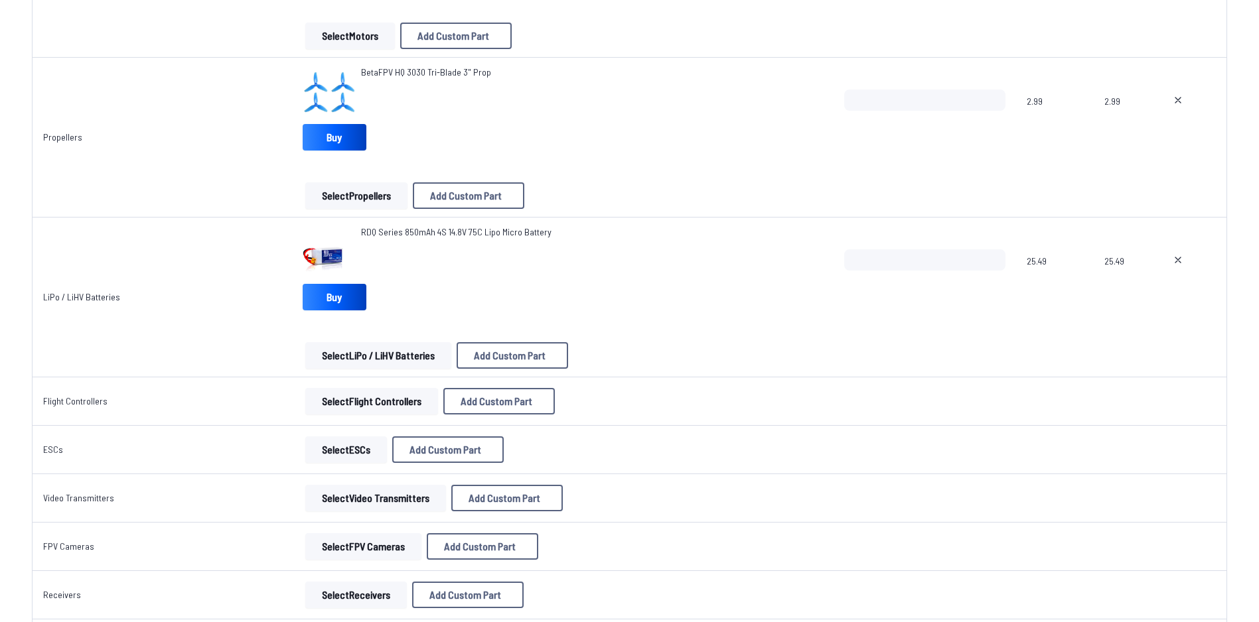
click at [388, 396] on button "Select Flight Controllers" at bounding box center [371, 401] width 133 height 27
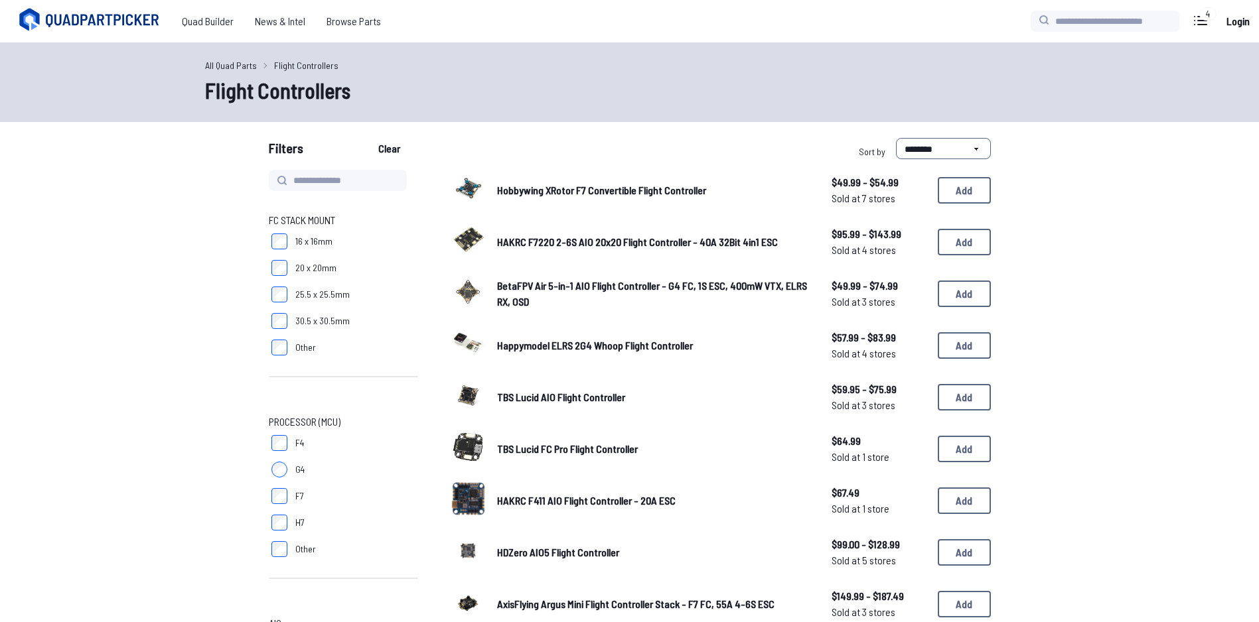
click at [664, 282] on span "BetaFPV Air 5-in-1 AIO Flight Controller - G4 FC, 1S ESC, 400mW VTX, ELRS RX, O…" at bounding box center [652, 293] width 310 height 29
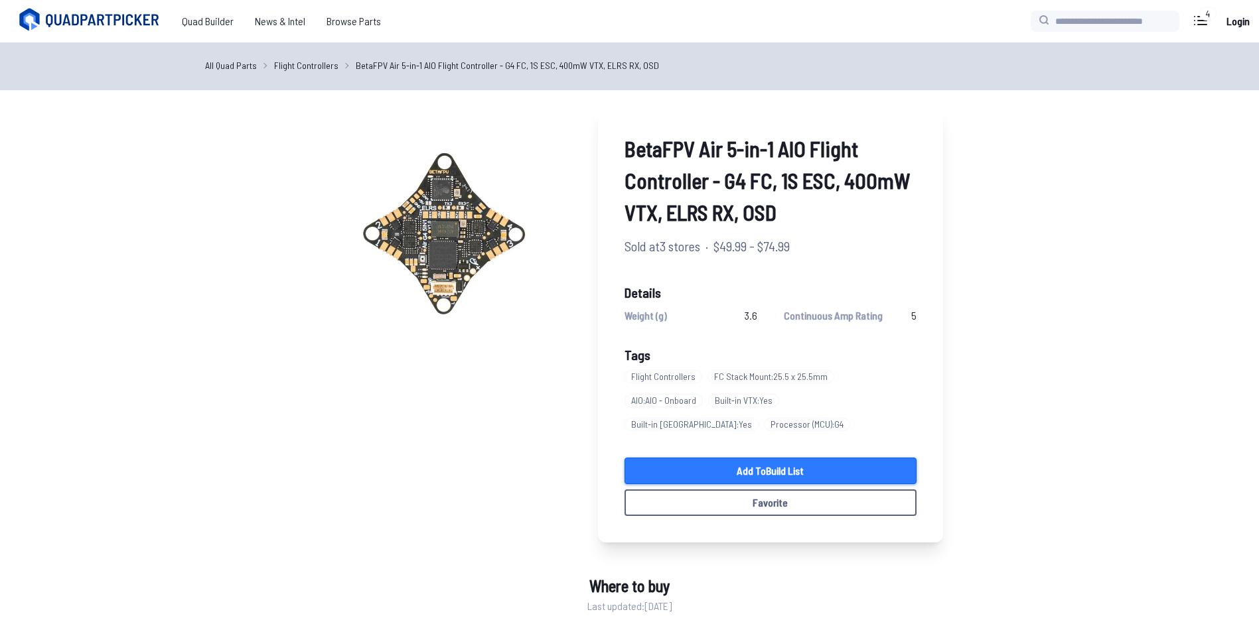
click at [778, 466] on link "Add to Build List" at bounding box center [770, 471] width 292 height 27
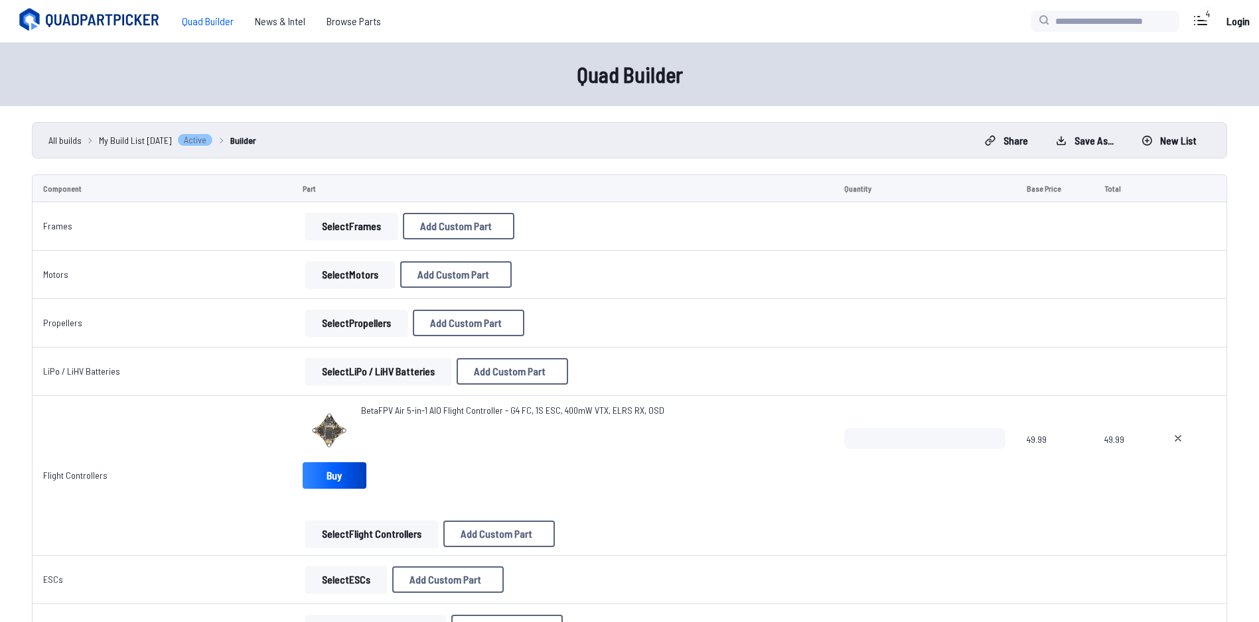
click at [170, 139] on span "My Build List 8/15/2025" at bounding box center [135, 140] width 73 height 14
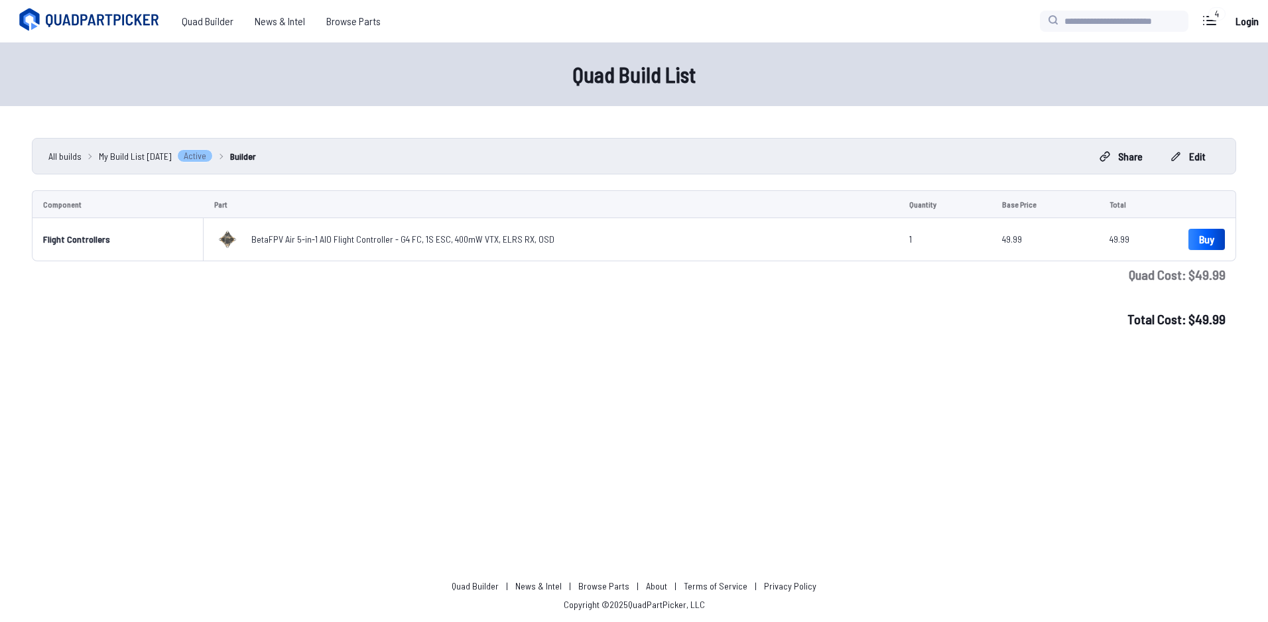
click at [125, 169] on div "**********" at bounding box center [634, 156] width 1205 height 36
click at [132, 152] on span "My Build List 8/15/2025" at bounding box center [135, 156] width 73 height 14
click at [67, 160] on span "All builds" at bounding box center [64, 156] width 33 height 14
click at [1015, 339] on div "Total Cost: $ 49.99" at bounding box center [634, 319] width 1205 height 41
click at [205, 27] on span "Quad Builder" at bounding box center [207, 21] width 73 height 27
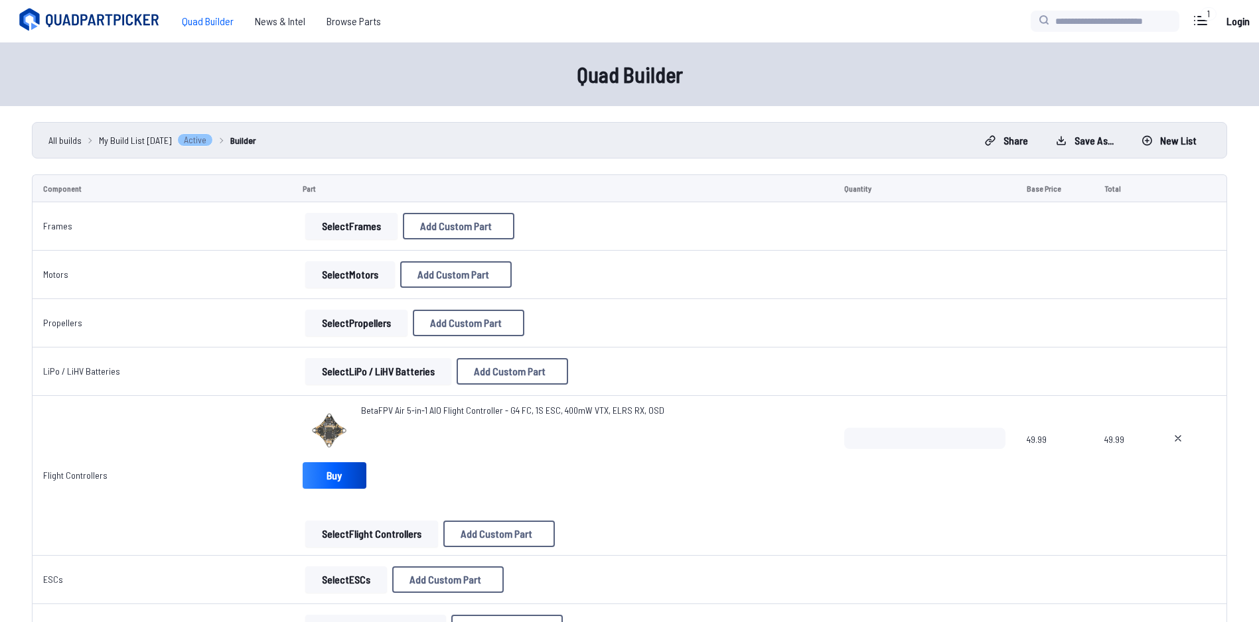
click at [356, 238] on button "Select Frames" at bounding box center [351, 226] width 92 height 27
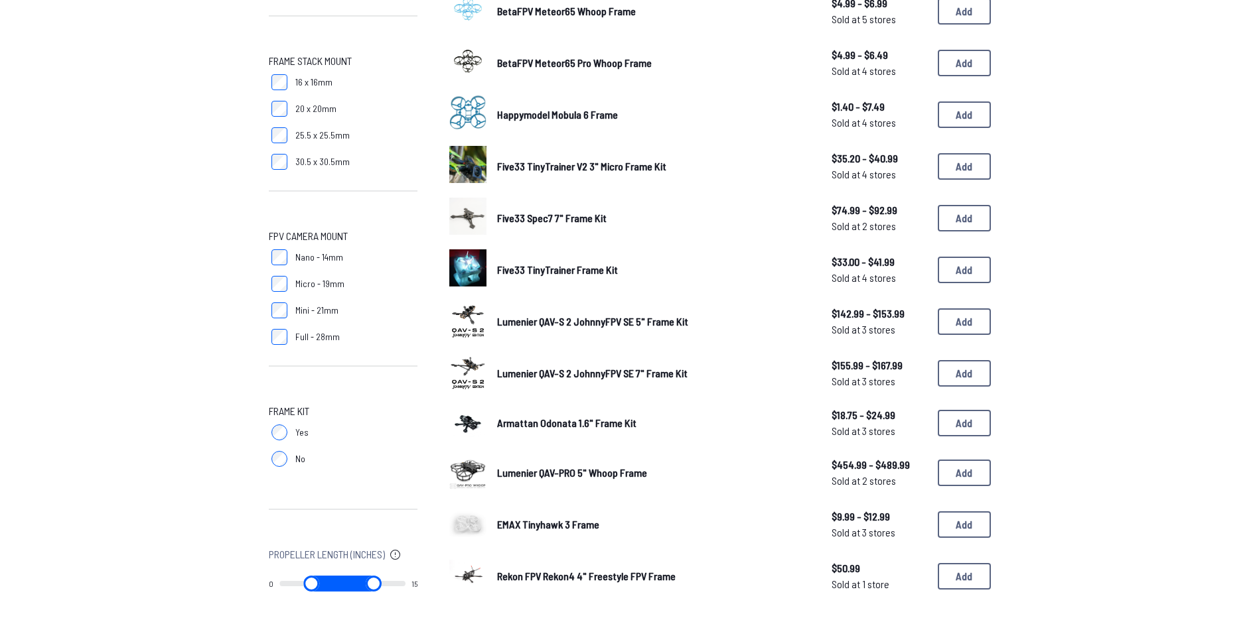
scroll to position [663, 0]
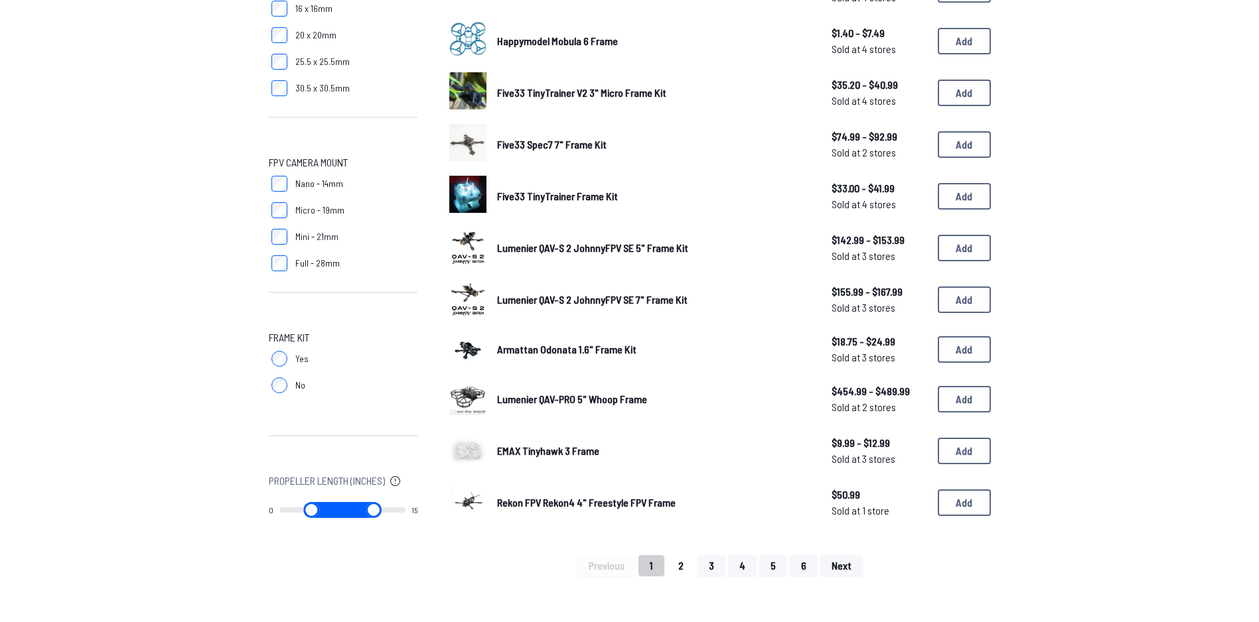
click at [680, 561] on button "2" at bounding box center [681, 565] width 28 height 21
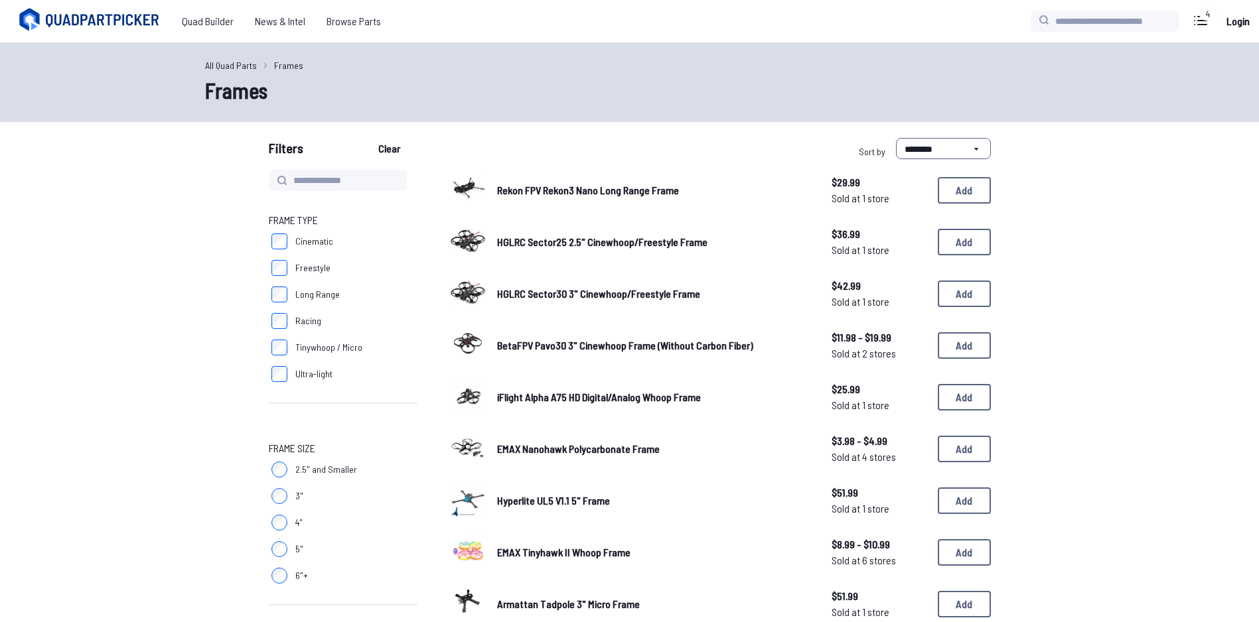
click at [599, 357] on div "BetaFPV Pavo30 3" Cinewhoop Frame (Without Carbon Fiber) $11.98 - $19.99 Sold a…" at bounding box center [719, 345] width 541 height 41
click at [600, 345] on span "BetaFPV Pavo30 3" Cinewhoop Frame (Without Carbon Fiber)" at bounding box center [625, 345] width 256 height 13
click at [665, 293] on span "HGLRC Sector30 3" Cinewhoop/Freestyle Frame" at bounding box center [598, 293] width 203 height 13
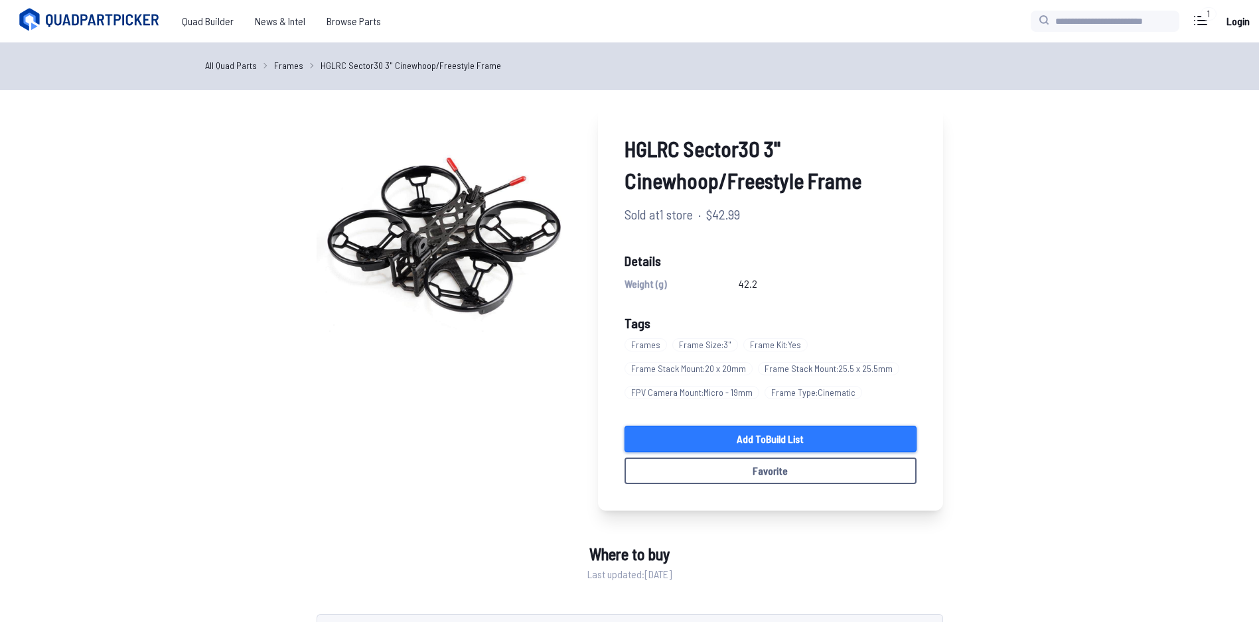
click at [833, 438] on link "Add to Build List" at bounding box center [770, 439] width 292 height 27
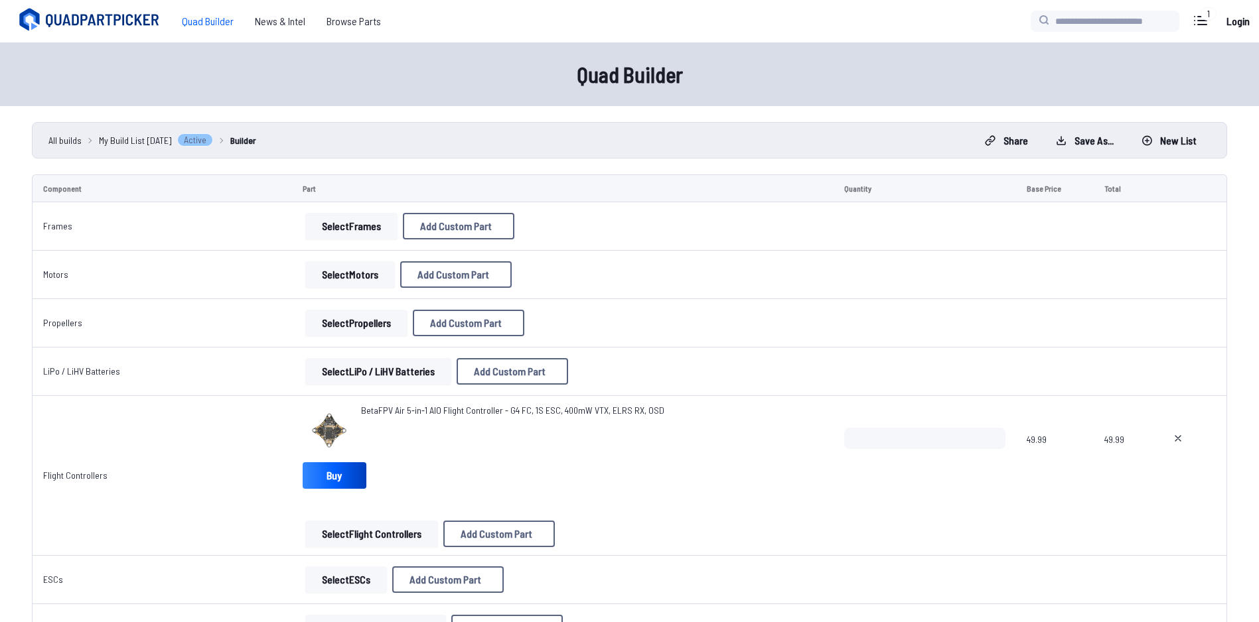
click at [350, 263] on button "Select Motors" at bounding box center [350, 274] width 90 height 27
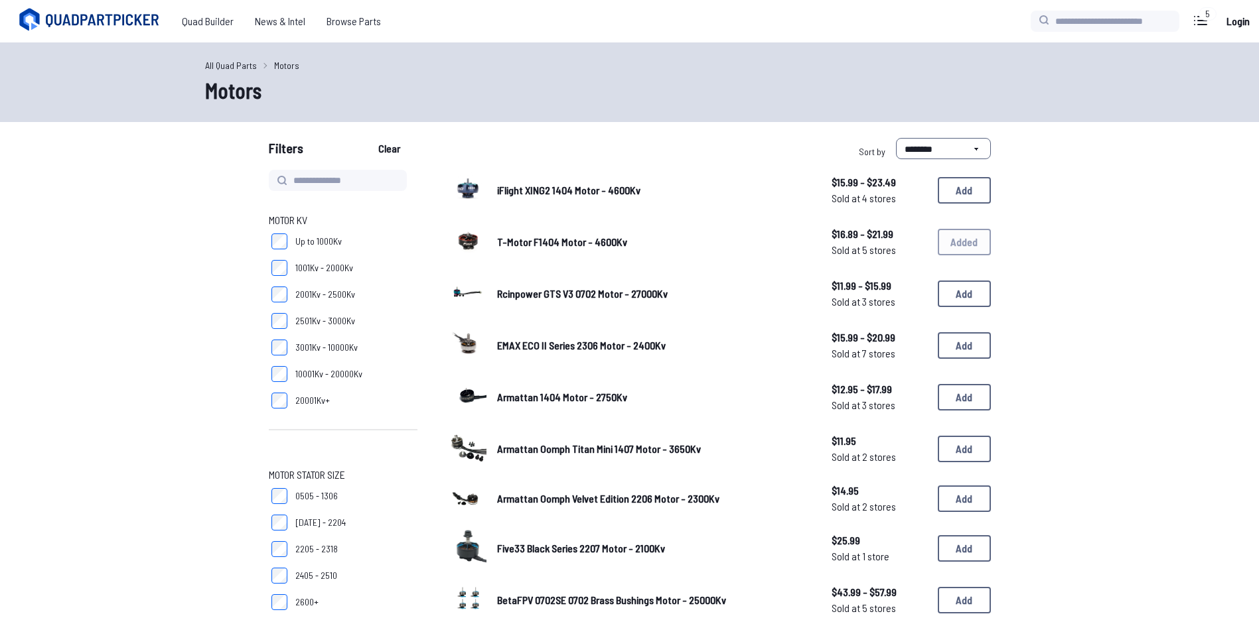
click at [947, 238] on div "T-Motor F1404 Motor - 4600Kv $16.89 - $21.99 Sold at 5 stores $16.89 - $21.99 S…" at bounding box center [719, 242] width 541 height 41
click at [354, 26] on span "Browse Parts" at bounding box center [354, 21] width 76 height 27
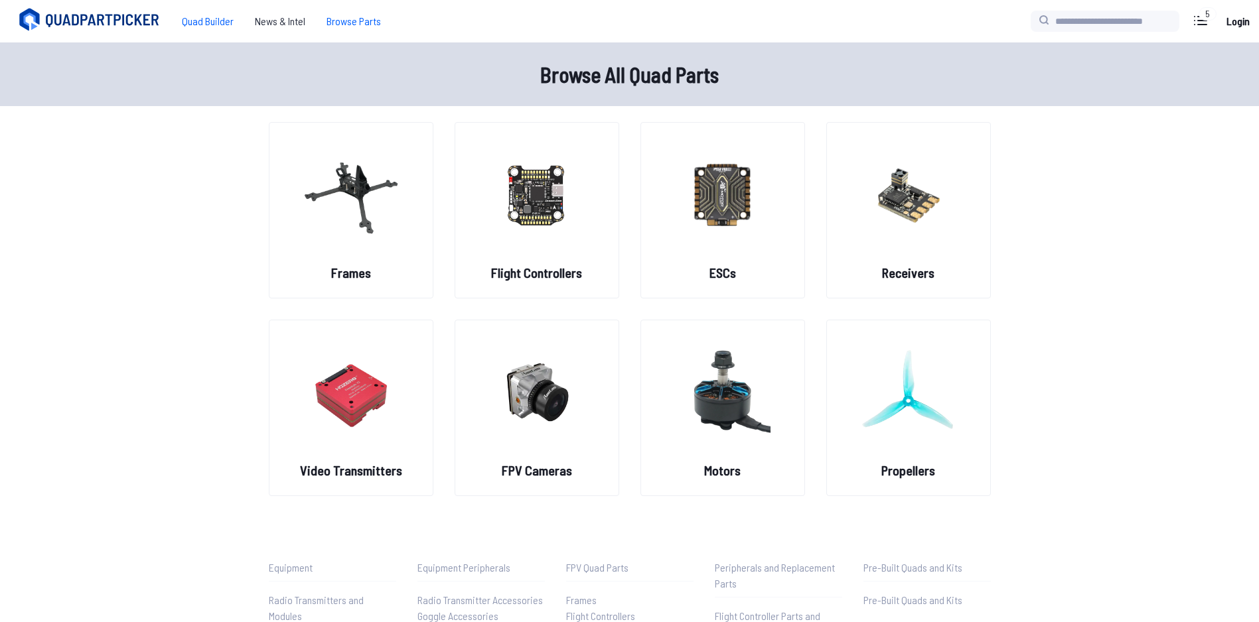
click at [210, 20] on span "Quad Builder" at bounding box center [207, 21] width 73 height 27
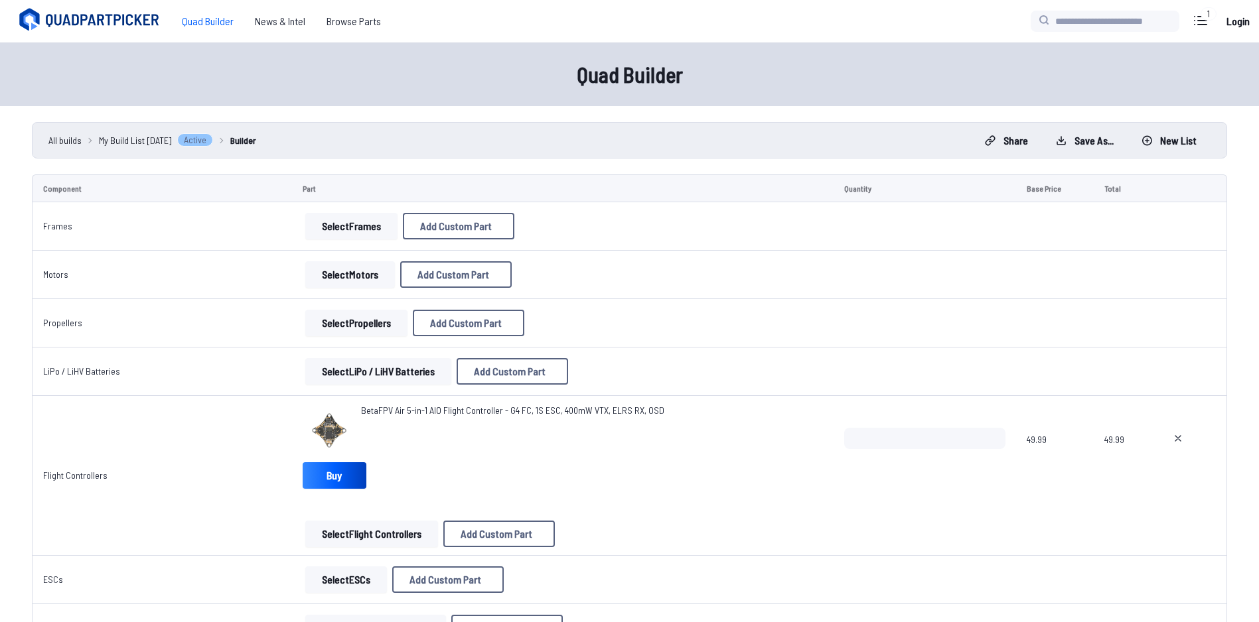
click at [716, 444] on div "BetaFPV Air 5-in-1 AIO Flight Controller - G4 FC, 1S ESC, 400mW VTX, ELRS RX, O…" at bounding box center [563, 430] width 520 height 53
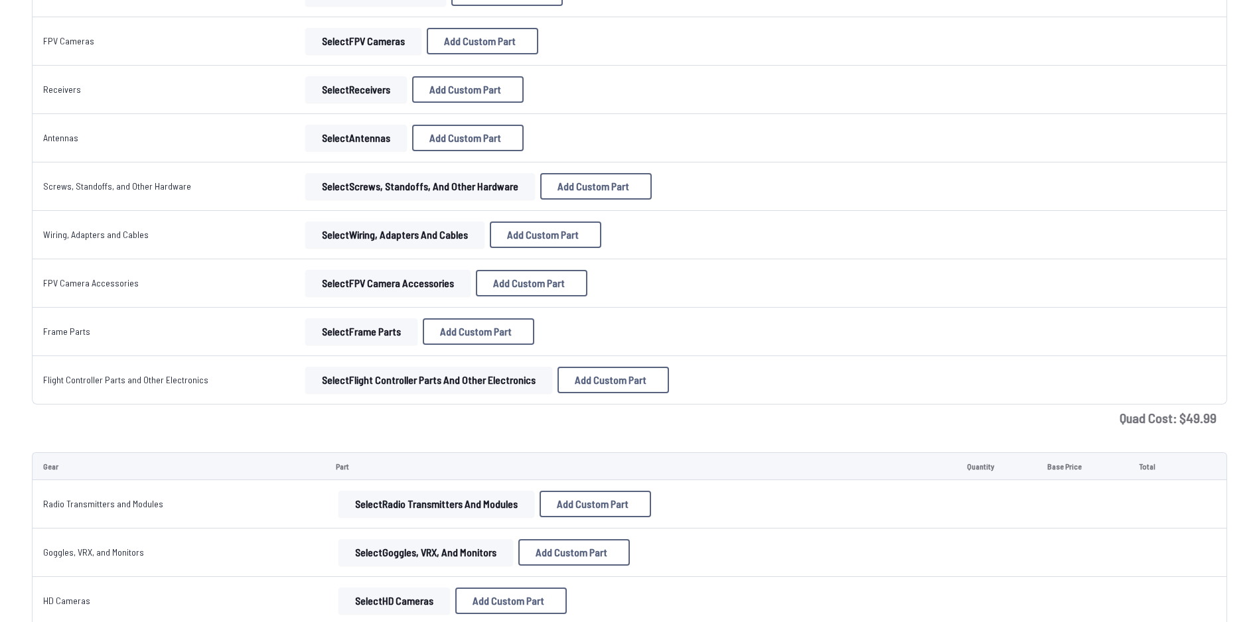
scroll to position [862, 0]
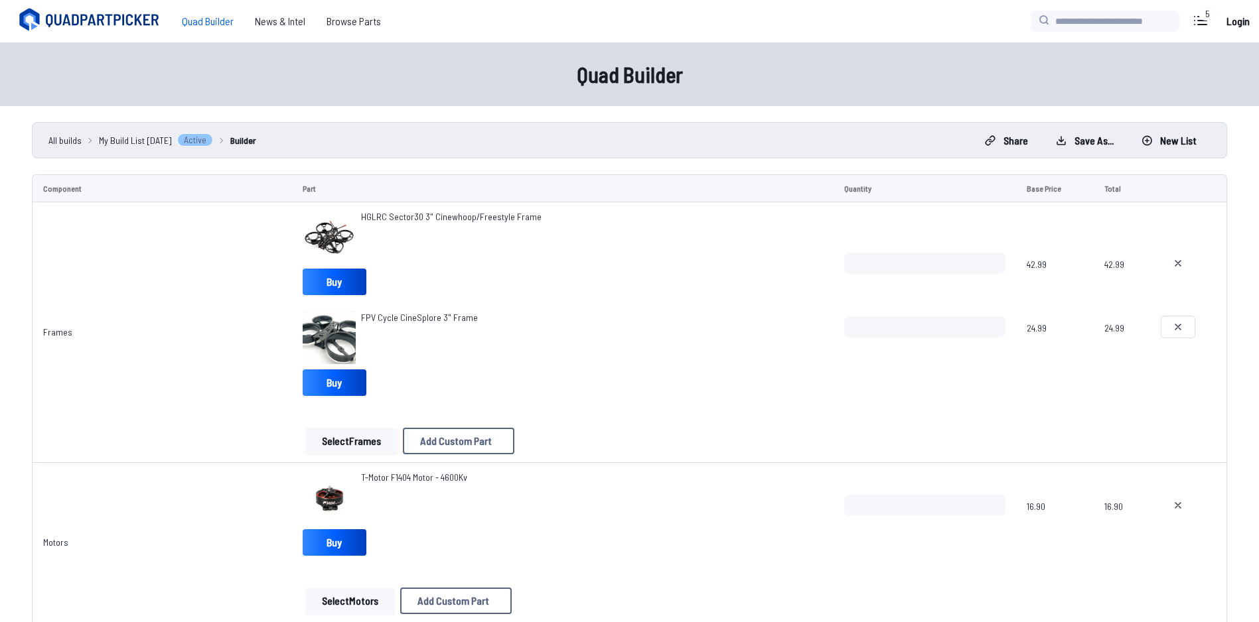
click at [1181, 324] on icon at bounding box center [1177, 327] width 11 height 11
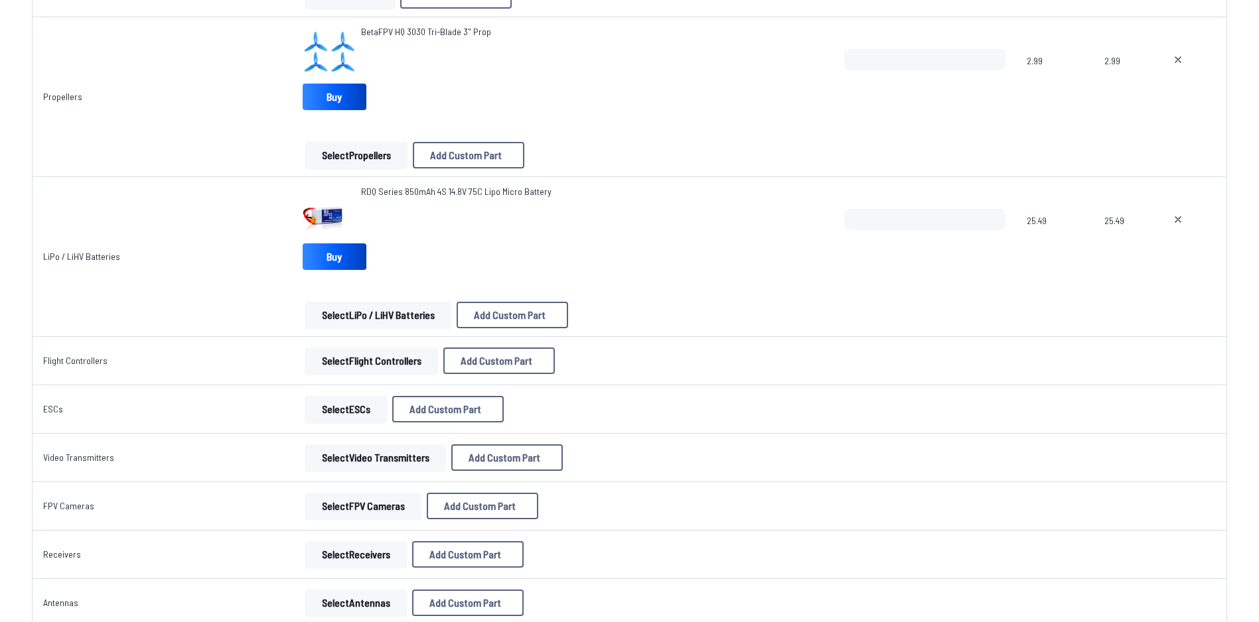
scroll to position [531, 0]
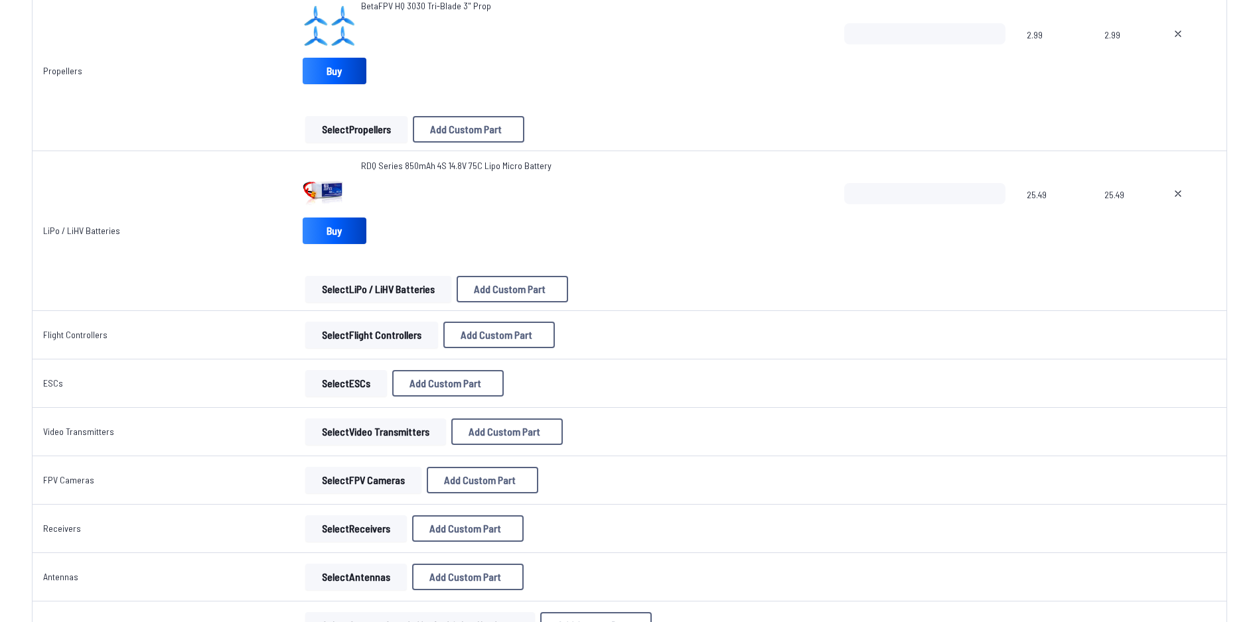
click at [384, 342] on button "Select Flight Controllers" at bounding box center [371, 335] width 133 height 27
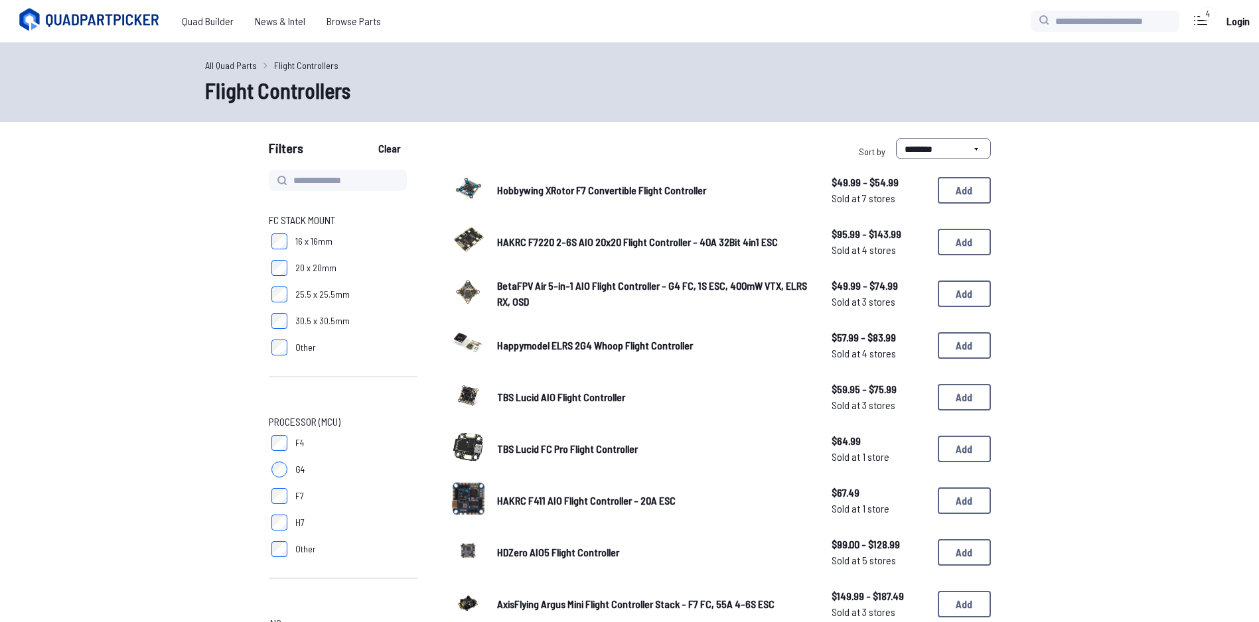
click at [612, 454] on span "TBS Lucid FC Pro Flight Controller" at bounding box center [567, 449] width 141 height 13
click at [702, 247] on span "HAKRC F7220 2-6S AIO 20x20 Flight Controller - 40A 32Bit 4in1 ESC" at bounding box center [637, 242] width 281 height 13
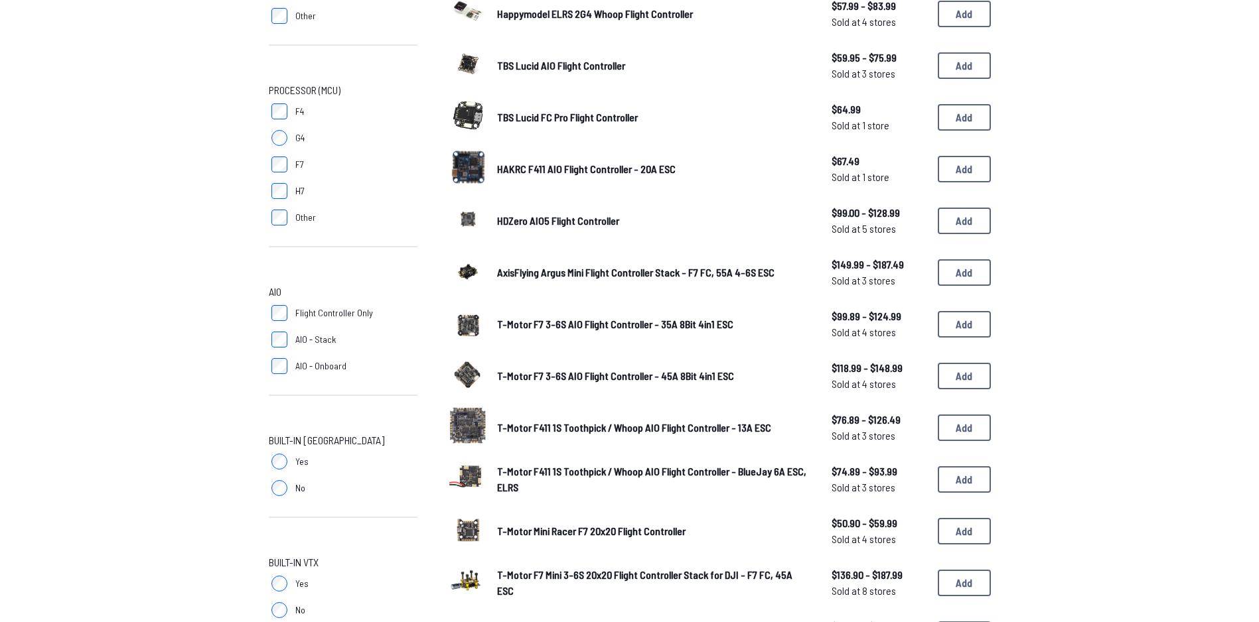
click at [610, 376] on span "T-Motor F7 3-6S AIO Flight Controller - 45A 8Bit 4in1 ESC" at bounding box center [615, 376] width 237 height 13
click at [553, 325] on span "T-Motor F7 3-6S AIO Flight Controller - 35A 8Bit 4in1 ESC" at bounding box center [615, 324] width 236 height 13
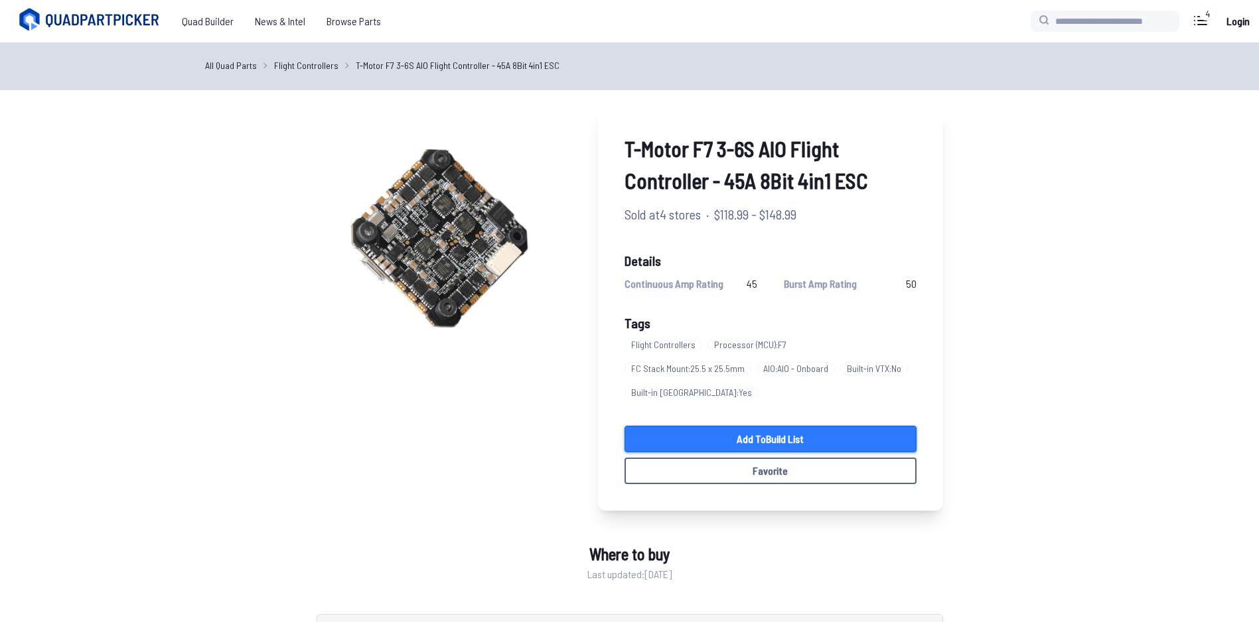
click at [681, 444] on link "Add to Build List" at bounding box center [770, 439] width 292 height 27
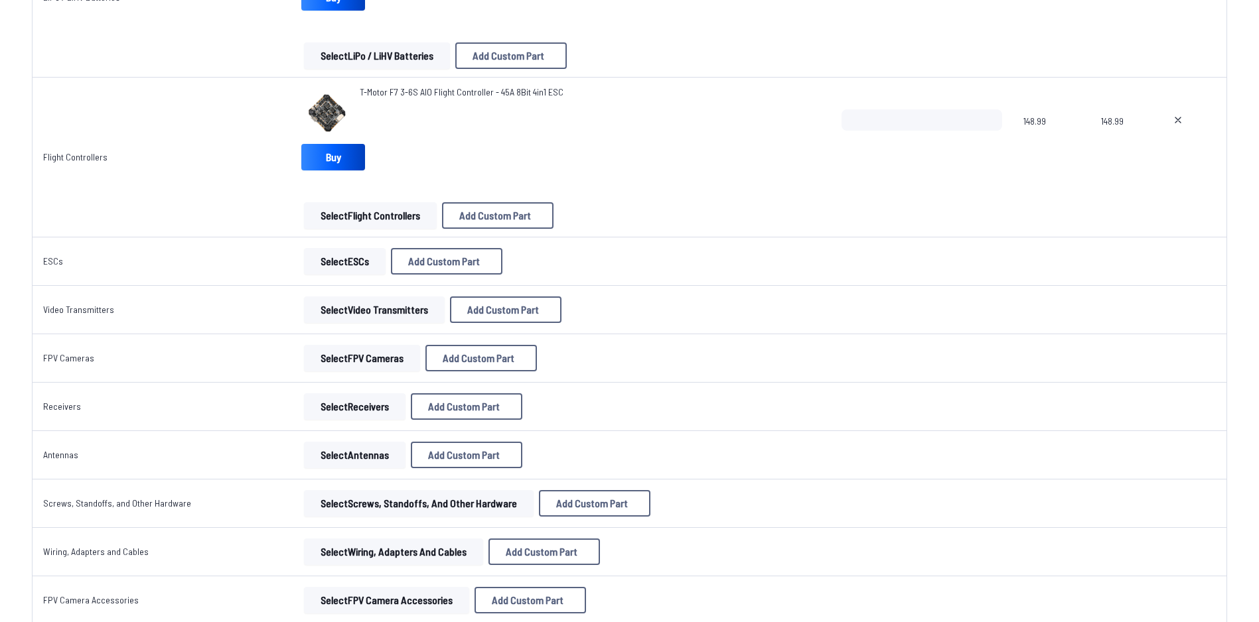
scroll to position [928, 0]
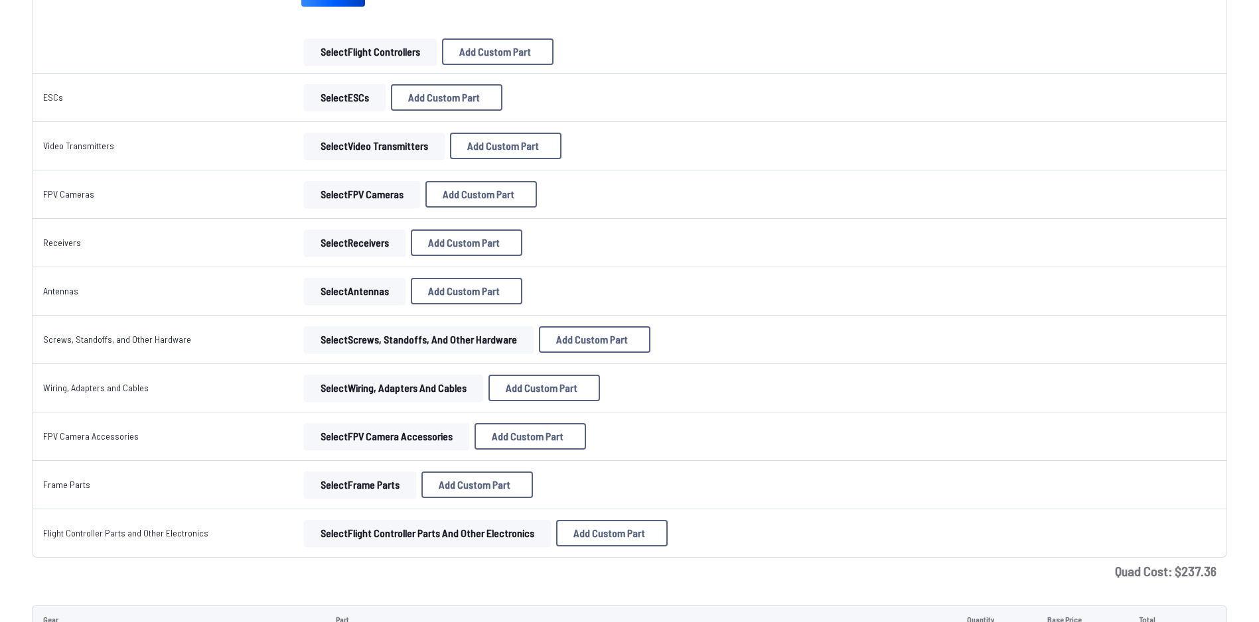
click at [381, 156] on button "Select Video Transmitters" at bounding box center [374, 146] width 141 height 27
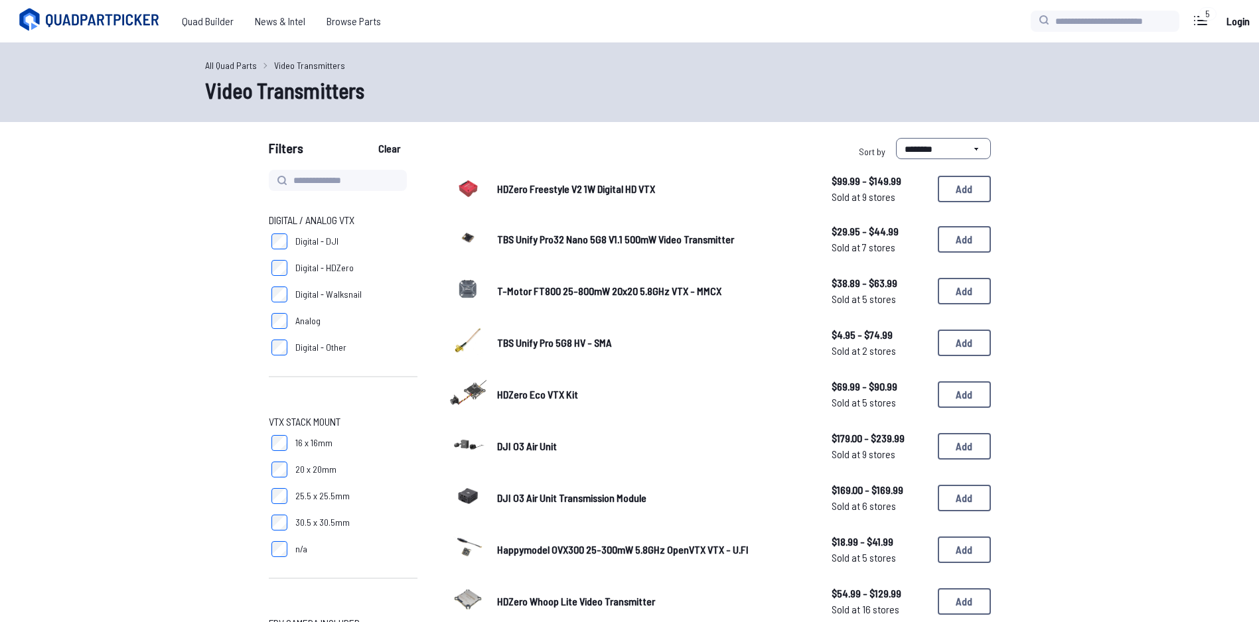
click at [614, 293] on span "T-Motor FT800 25-800mW 20x20 5.8GHz VTX - MMCX" at bounding box center [609, 291] width 224 height 13
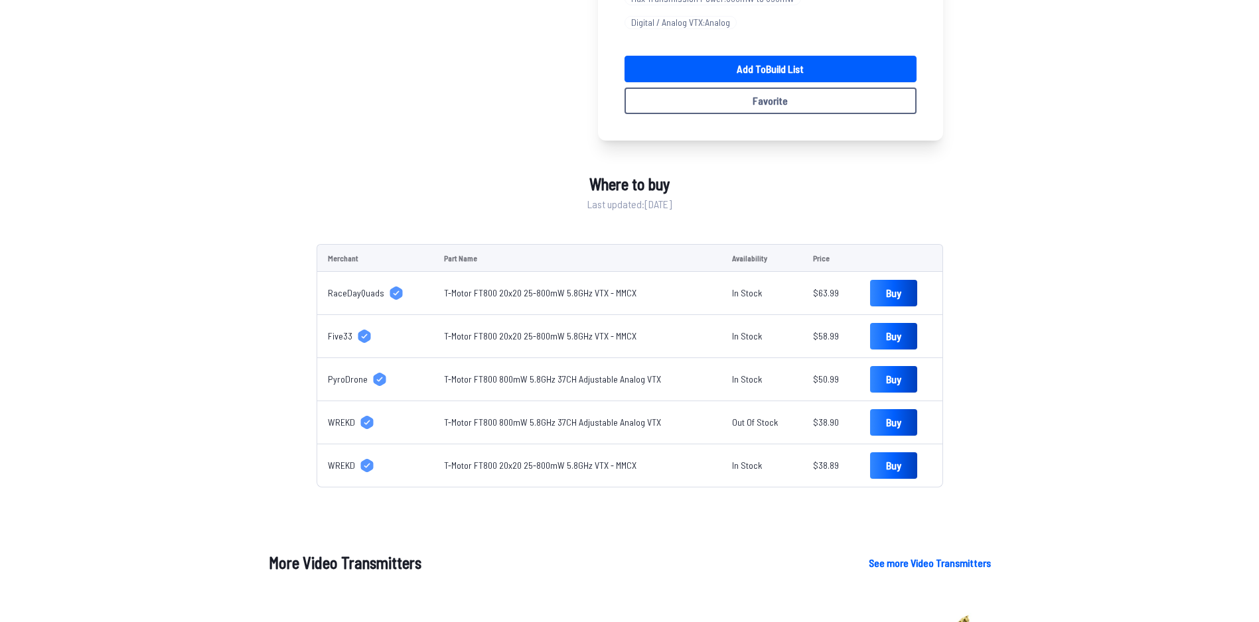
scroll to position [66, 0]
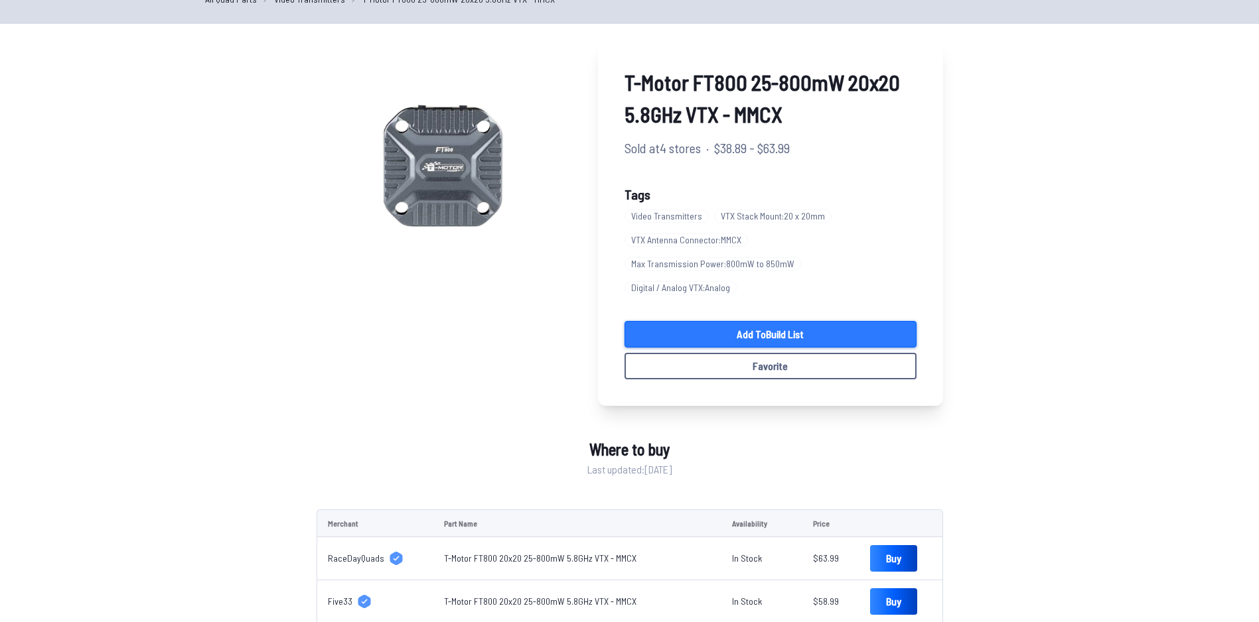
click at [868, 345] on link "Add to Build List" at bounding box center [770, 334] width 292 height 27
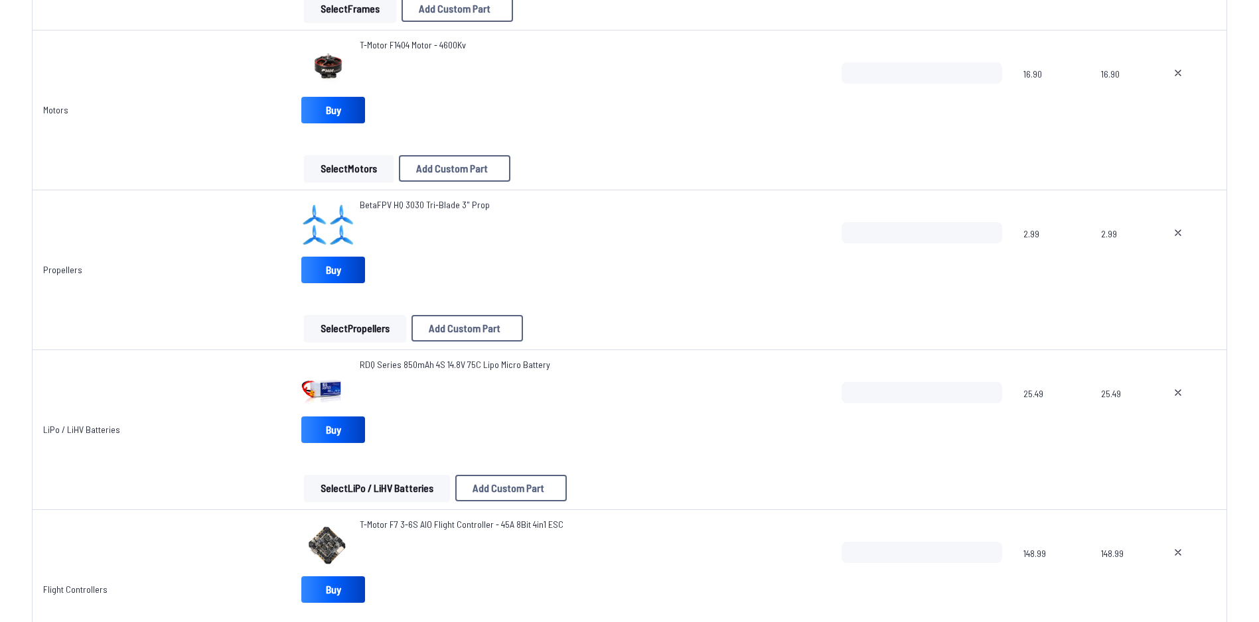
scroll to position [663, 0]
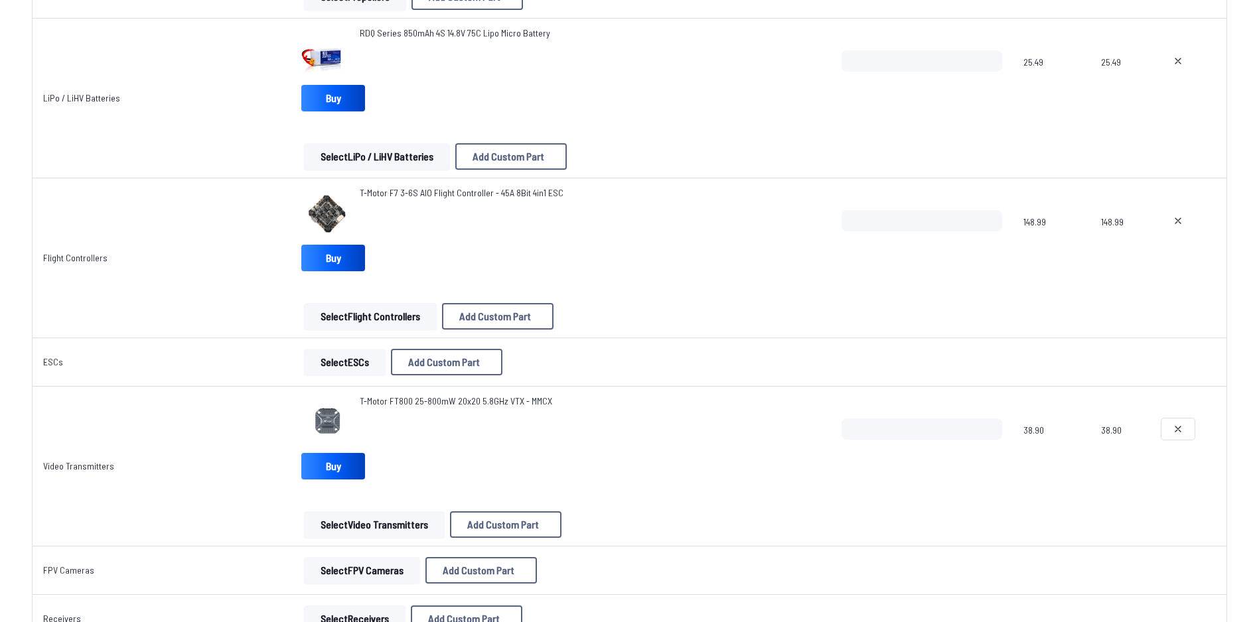
click at [1166, 431] on button at bounding box center [1177, 429] width 33 height 21
type textarea "**********"
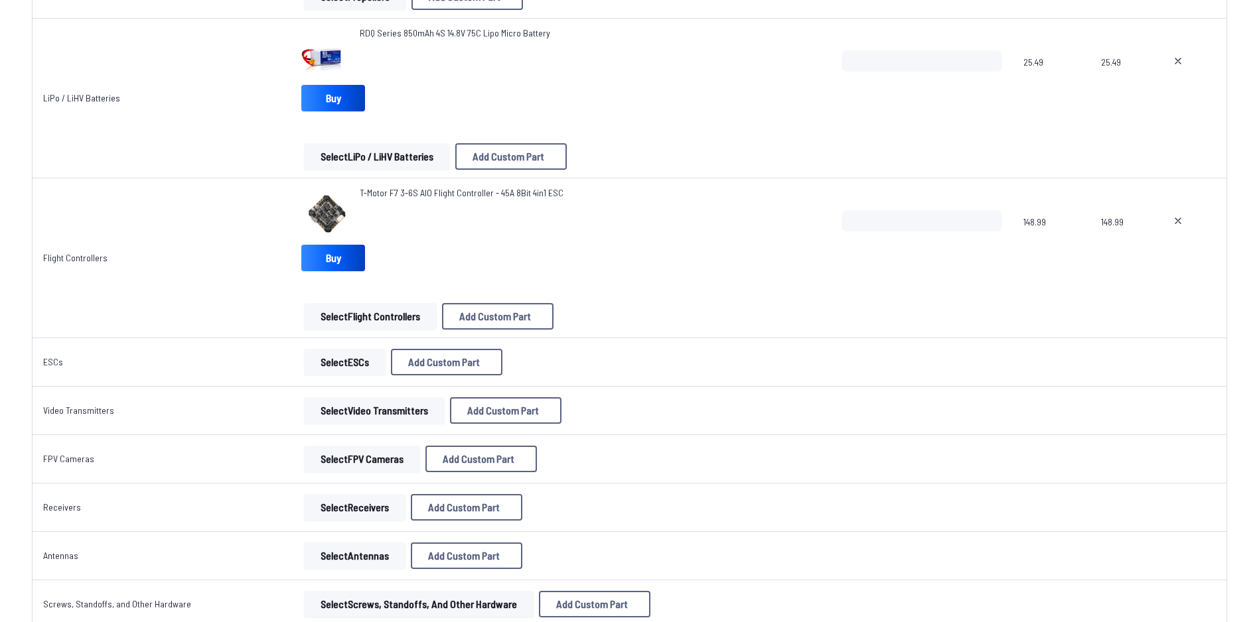
click at [330, 356] on button "Select ESCs" at bounding box center [345, 362] width 82 height 27
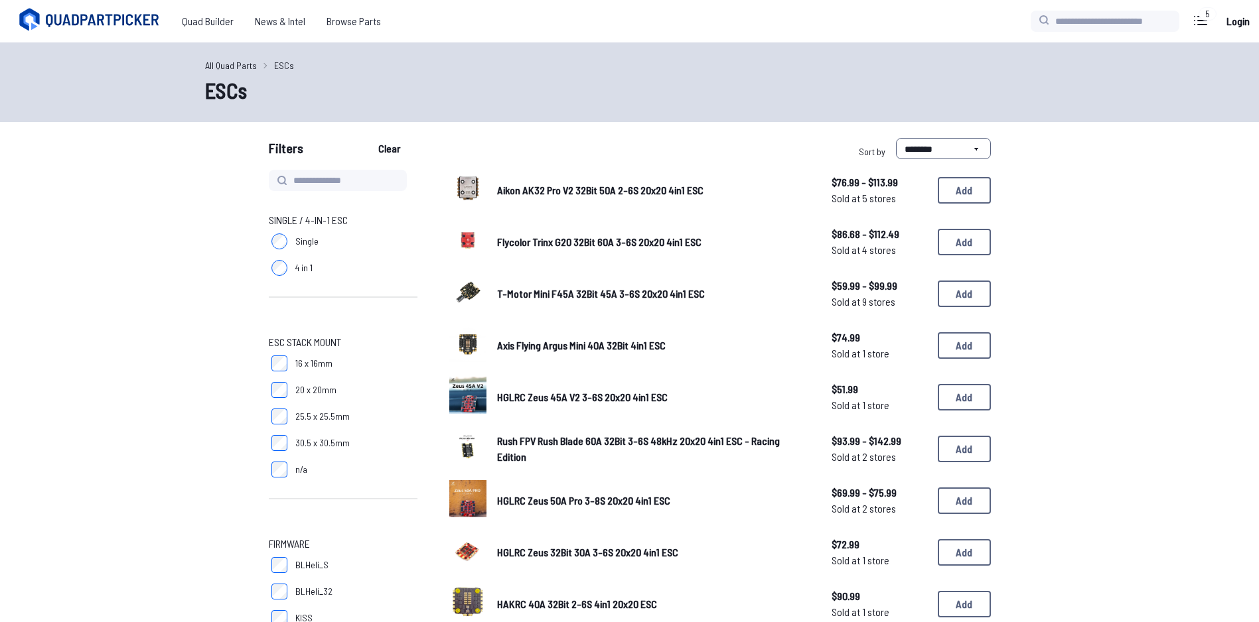
click at [376, 414] on label "25.5 x 25.5mm" at bounding box center [343, 416] width 149 height 27
click at [304, 419] on span "25.5 x 25.5mm" at bounding box center [322, 416] width 54 height 13
